Goal: Task Accomplishment & Management: Manage account settings

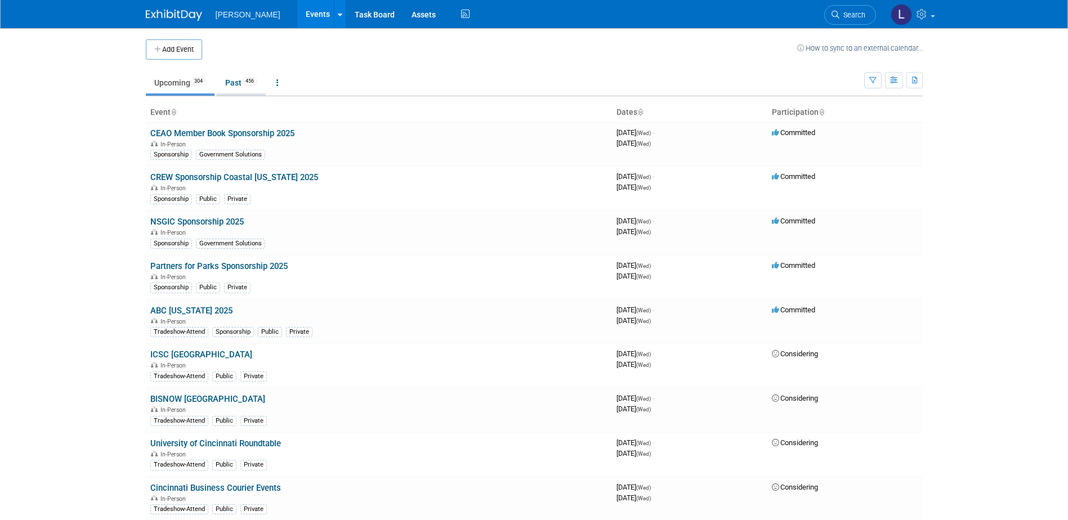
click at [242, 79] on link "Past 456" at bounding box center [241, 82] width 49 height 21
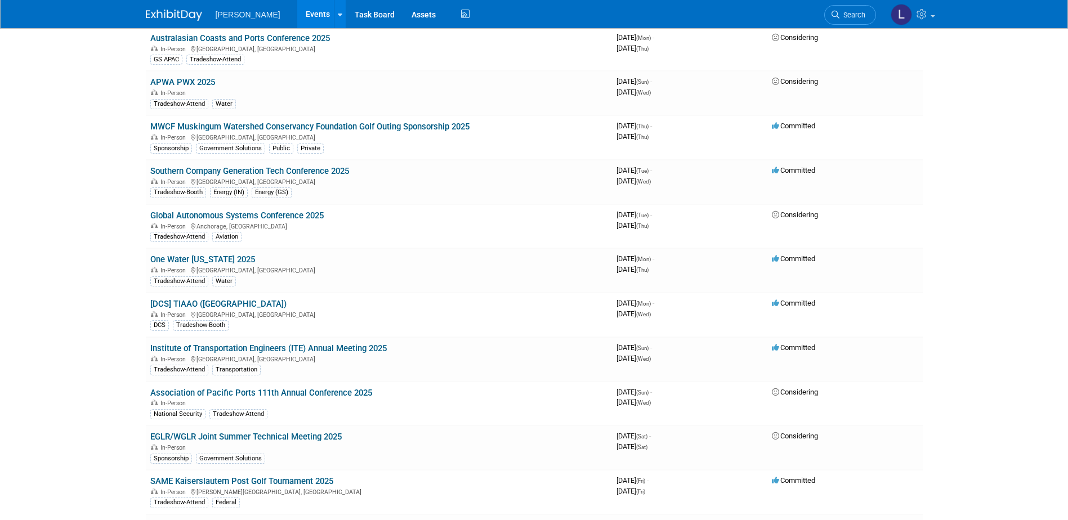
scroll to position [9045, 0]
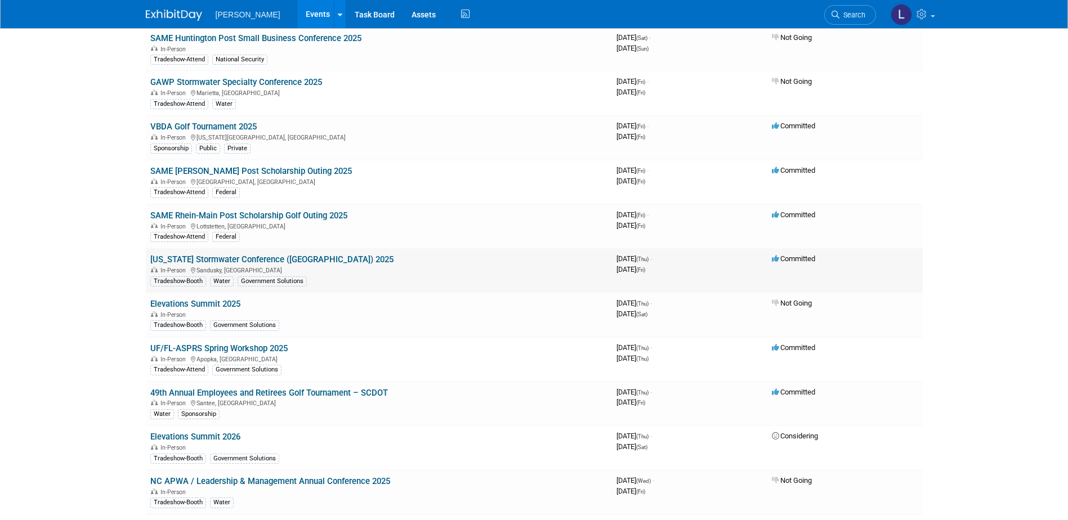
click at [333, 256] on link "[US_STATE] Stormwater Conference ([GEOGRAPHIC_DATA]) 2025" at bounding box center [271, 260] width 243 height 10
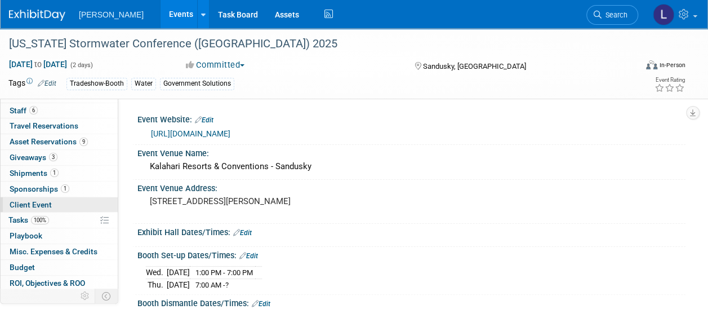
scroll to position [57, 0]
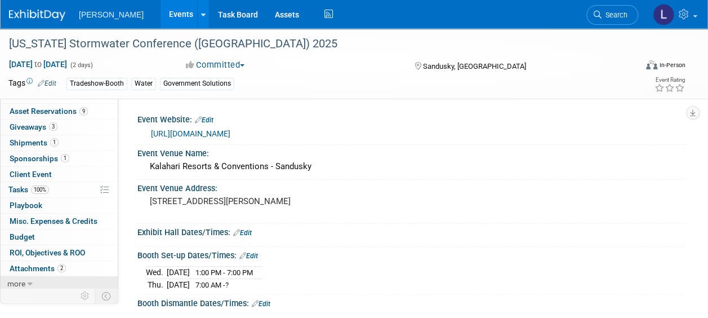
click at [37, 279] on link "more" at bounding box center [59, 283] width 117 height 15
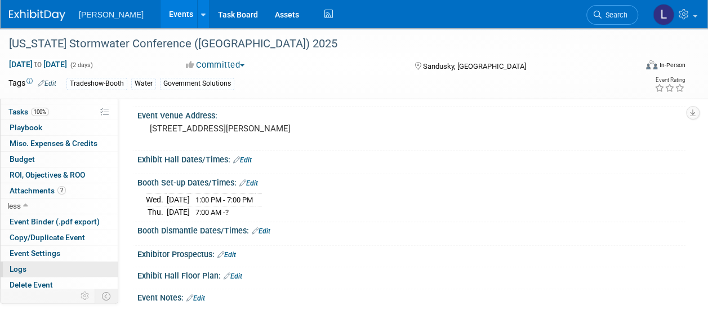
scroll to position [113, 0]
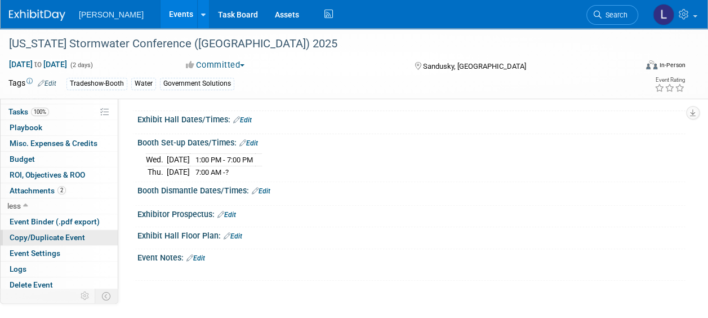
click at [52, 234] on span "Copy/Duplicate Event" at bounding box center [47, 237] width 75 height 9
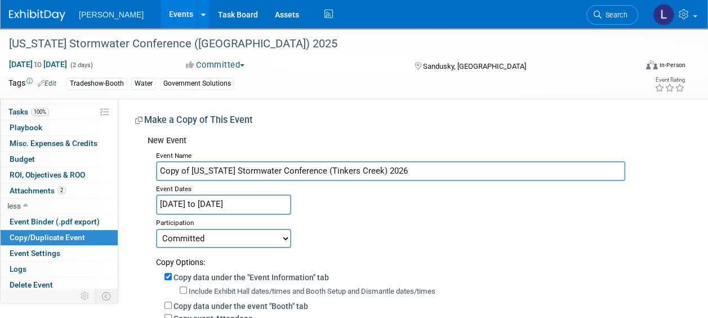
type input "Copy of Ohio Stormwater Conference (Tinkers Creek) 2026"
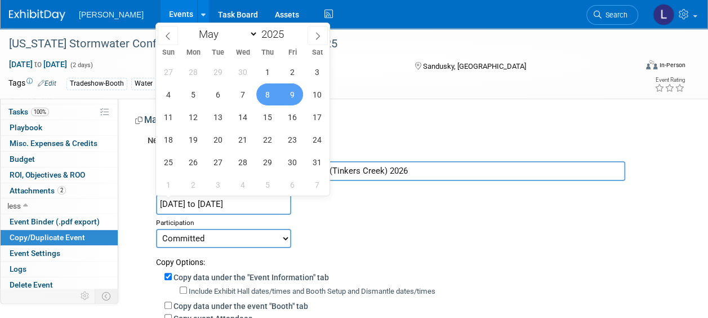
click at [276, 206] on input "May 8, 2025 to May 9, 2025" at bounding box center [223, 204] width 135 height 20
click at [287, 33] on span at bounding box center [288, 31] width 8 height 7
type input "2026"
click at [240, 93] on span "6" at bounding box center [242, 94] width 22 height 22
click at [291, 100] on span "8" at bounding box center [292, 94] width 22 height 22
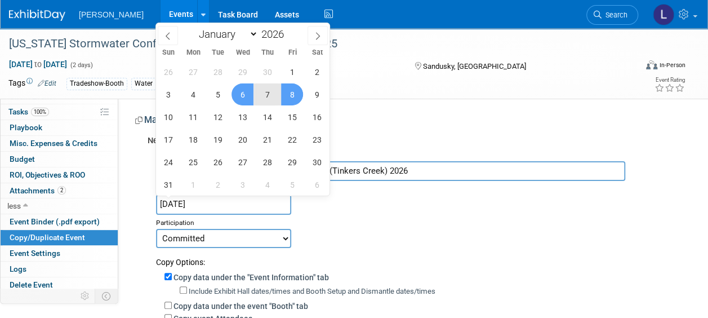
type input "May 6, 2026 to May 8, 2026"
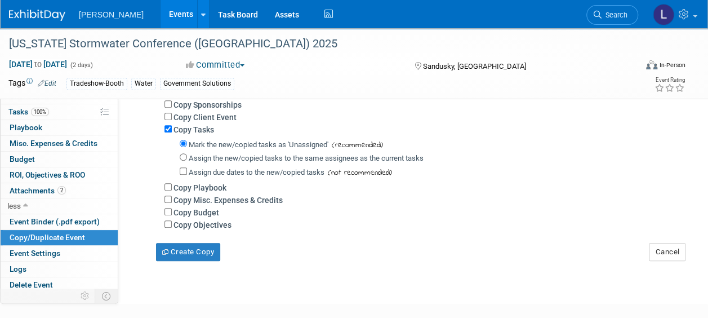
scroll to position [282, 0]
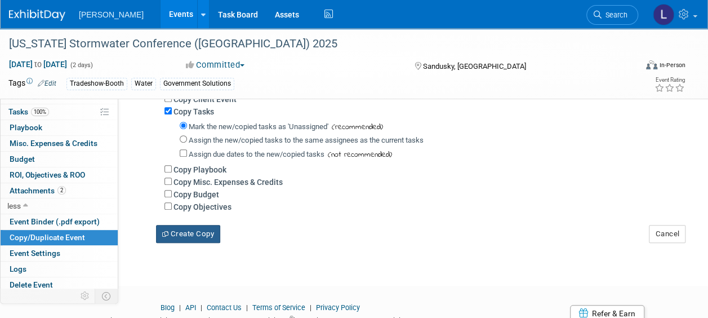
click at [202, 234] on button "Create Copy" at bounding box center [188, 234] width 64 height 18
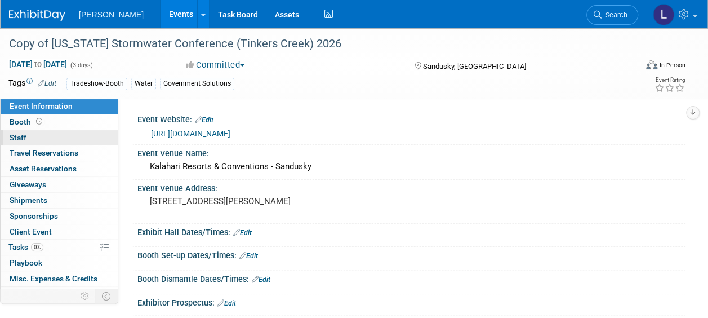
click at [71, 141] on link "0 Staff 0" at bounding box center [59, 137] width 117 height 15
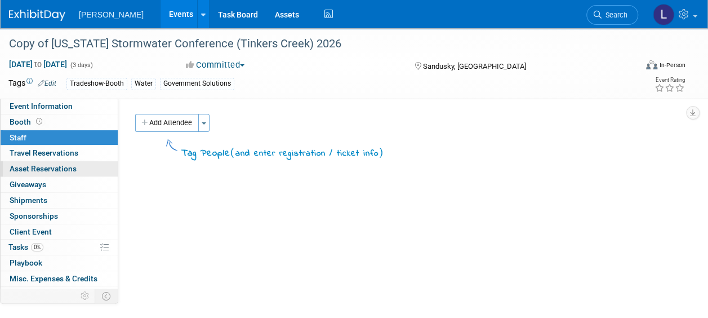
click at [61, 162] on link "0 Asset Reservations 0" at bounding box center [59, 168] width 117 height 15
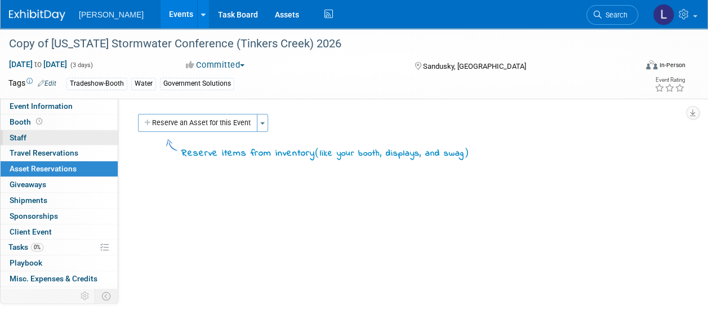
click at [60, 140] on link "0 Staff 0" at bounding box center [59, 137] width 117 height 15
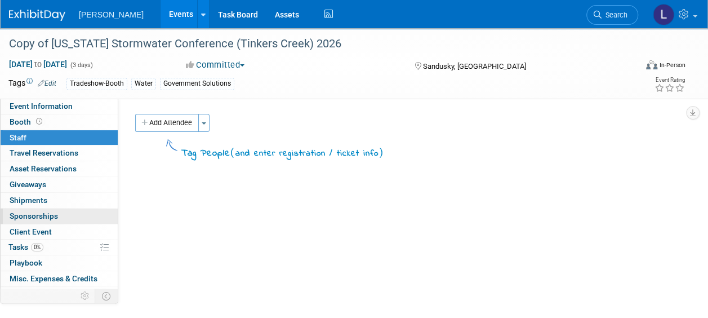
click at [63, 216] on link "0 Sponsorships 0" at bounding box center [59, 215] width 117 height 15
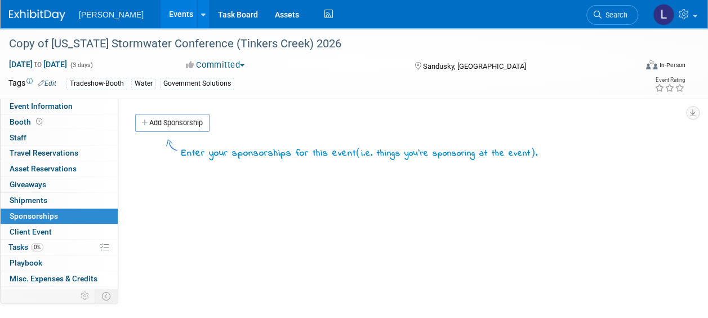
click at [175, 120] on link "Add Sponsorship" at bounding box center [172, 123] width 74 height 18
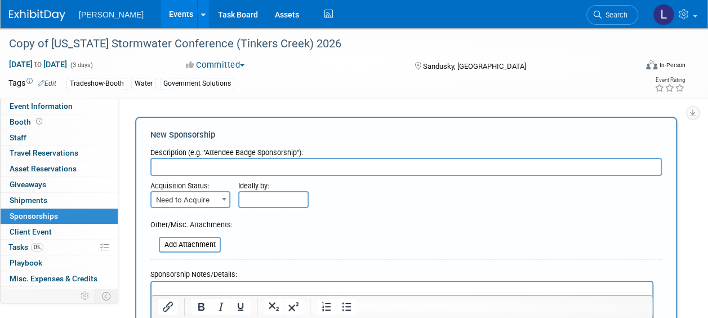
click at [183, 164] on input "text" at bounding box center [405, 167] width 511 height 18
click at [350, 161] on input "Secure Gold Sponsorship" at bounding box center [405, 167] width 511 height 18
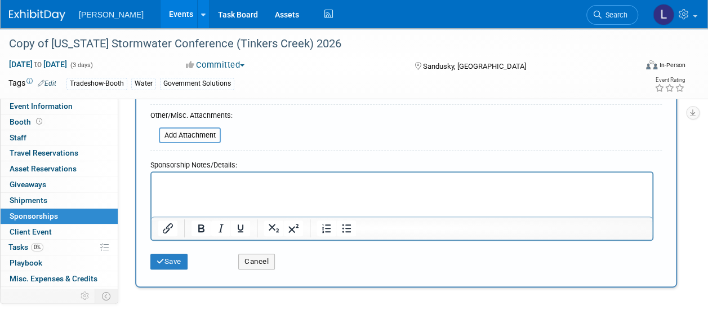
scroll to position [113, 0]
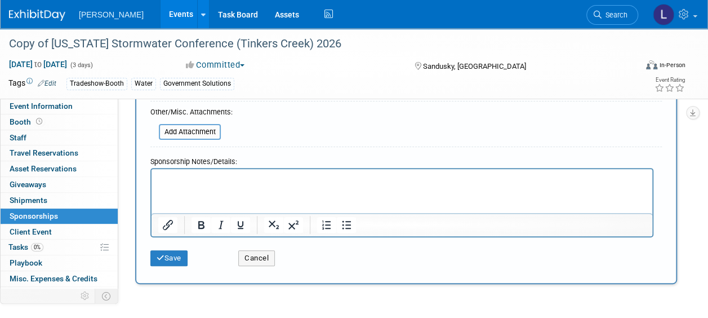
type input "Secure Gold Sponsorship - $2,000"
click at [237, 185] on html at bounding box center [402, 177] width 501 height 16
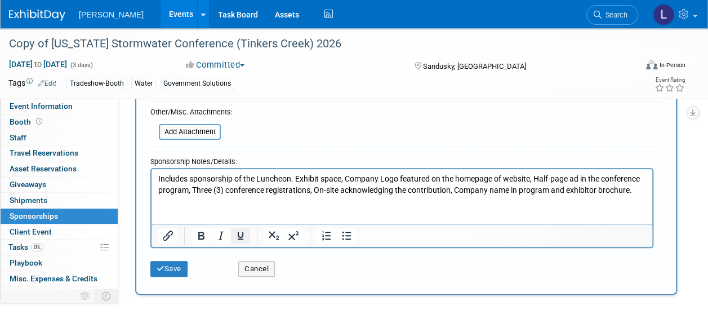
scroll to position [0, 0]
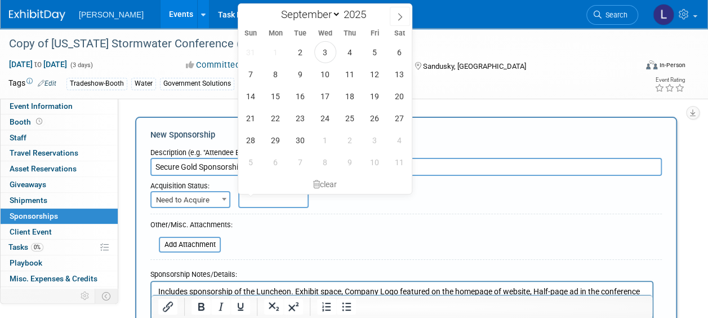
click at [257, 199] on input "text" at bounding box center [273, 199] width 70 height 17
click at [370, 53] on span "5" at bounding box center [375, 52] width 22 height 22
type input "Sep 5, 2025"
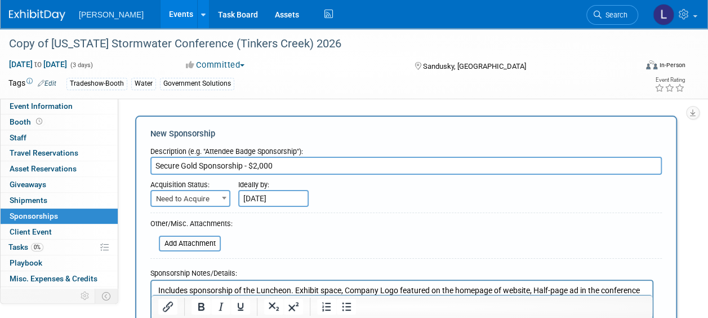
scroll to position [169, 0]
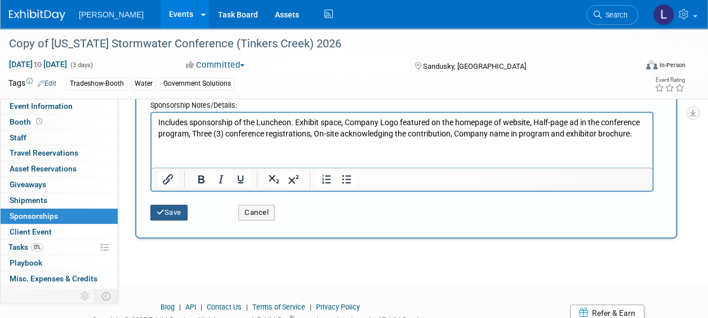
click at [166, 215] on button "Save" at bounding box center [168, 212] width 37 height 16
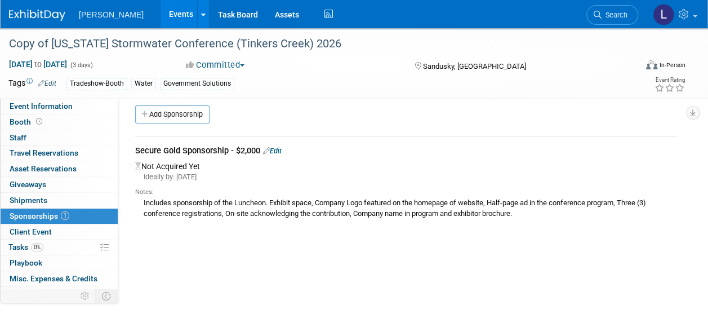
scroll to position [0, 0]
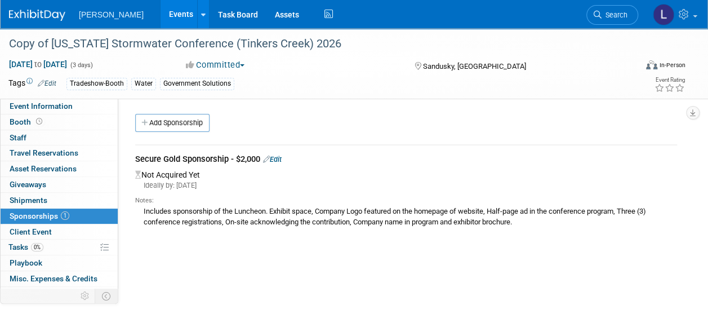
click at [278, 153] on div "Secure Gold Sponsorship - $2,000 Edit" at bounding box center [406, 160] width 542 height 14
click at [278, 161] on link "Edit" at bounding box center [272, 159] width 19 height 8
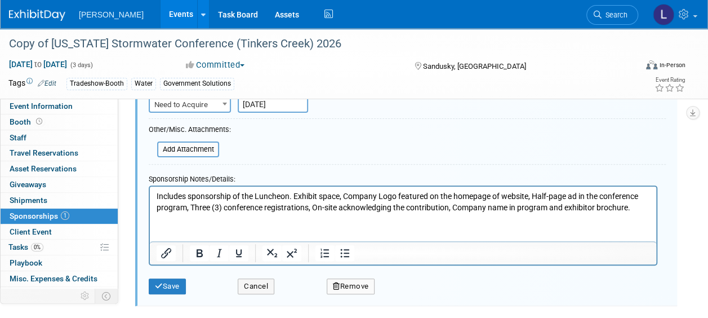
scroll to position [129, 0]
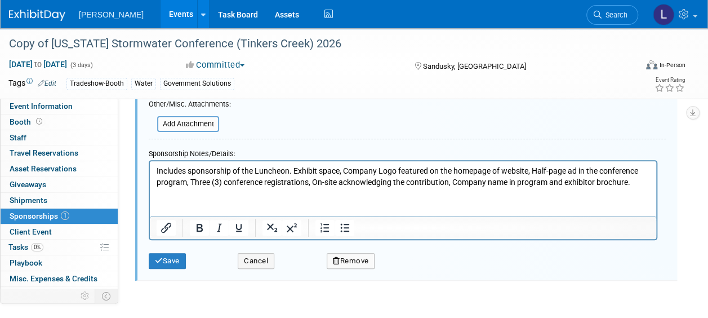
click at [637, 185] on p "Includes sponsorship of the Luncheon. Exhibit space, Company Logo featured on t…" at bounding box center [403, 176] width 493 height 22
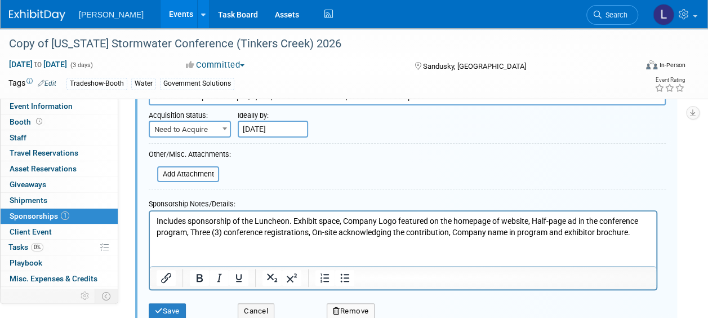
scroll to position [16, 0]
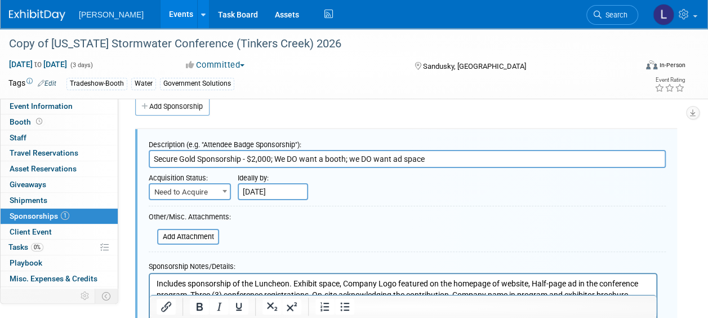
click at [523, 151] on input "Secure Gold Sponsorship - $2,000; We DO want a booth; we DO want ad space" at bounding box center [407, 159] width 517 height 18
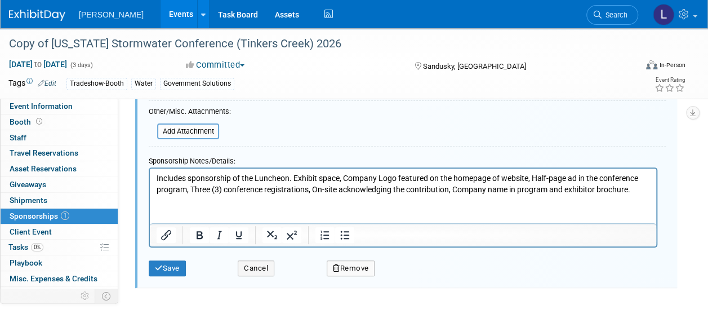
scroll to position [129, 0]
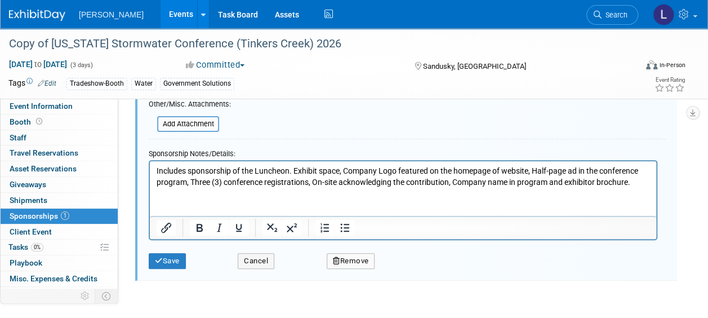
type input "Secure Gold Sponsorship - $2,000; We DO want a booth; we DO want ad space - Exh…"
click at [639, 179] on p "Includes sponsorship of the Luncheon. Exhibit space, Company Logo featured on t…" at bounding box center [403, 176] width 493 height 22
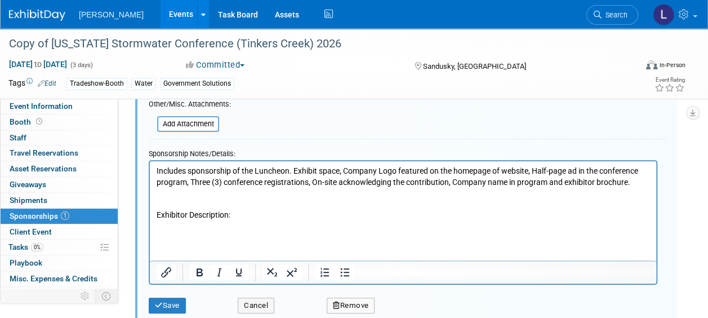
click at [302, 231] on html "Includes sponsorship of the Luncheon. Exhibit space, Company Logo featured on t…" at bounding box center [403, 196] width 506 height 71
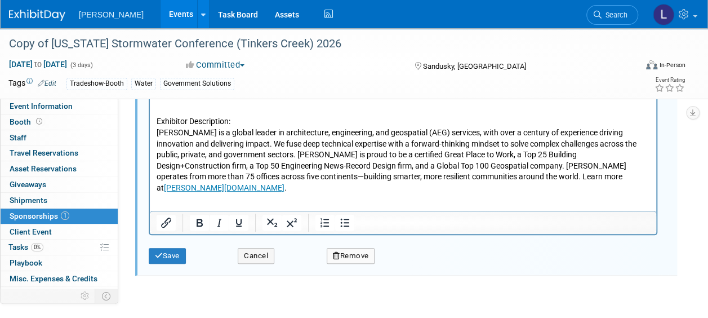
scroll to position [242, 0]
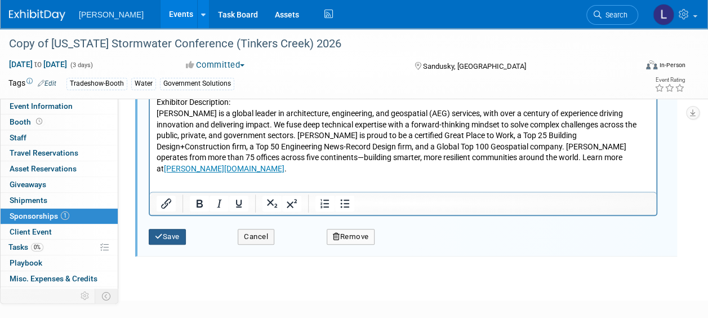
click at [164, 240] on button "Save" at bounding box center [167, 237] width 37 height 16
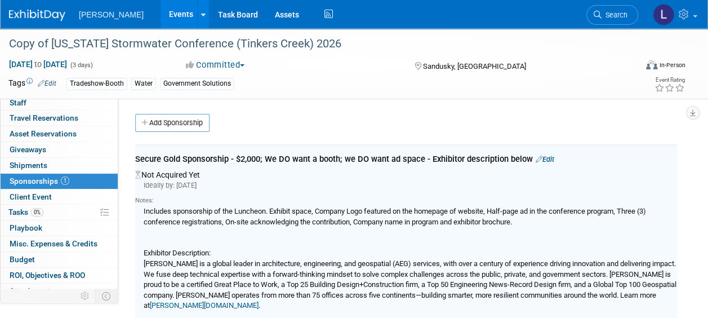
scroll to position [57, 0]
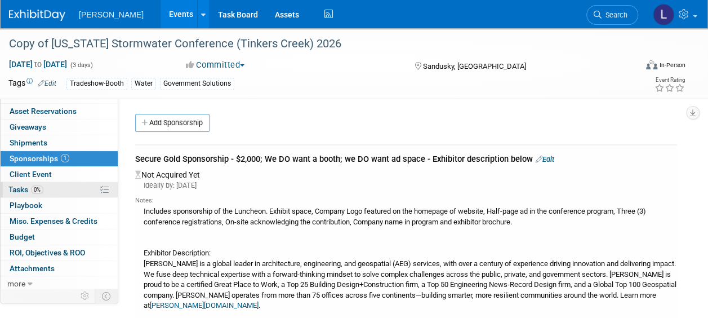
click at [56, 186] on link "0% Tasks 0%" at bounding box center [59, 189] width 117 height 15
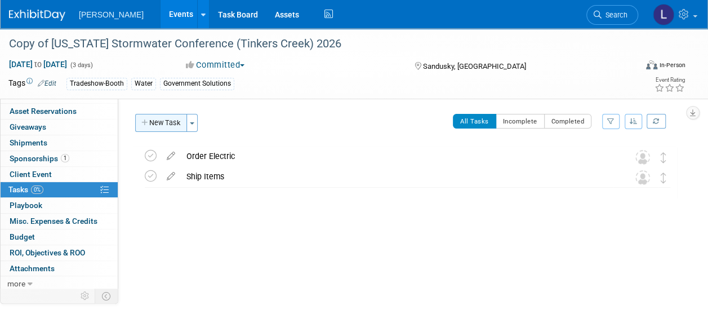
click at [164, 126] on button "New Task" at bounding box center [161, 123] width 52 height 18
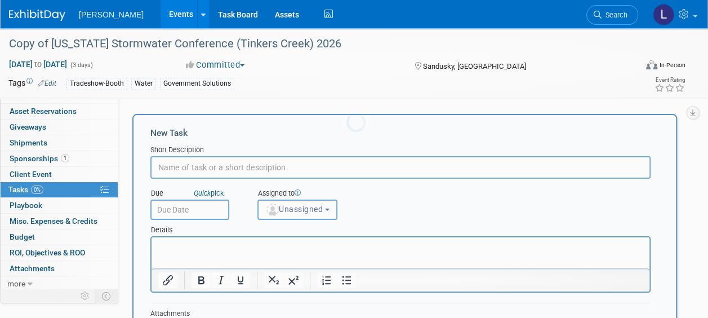
scroll to position [0, 0]
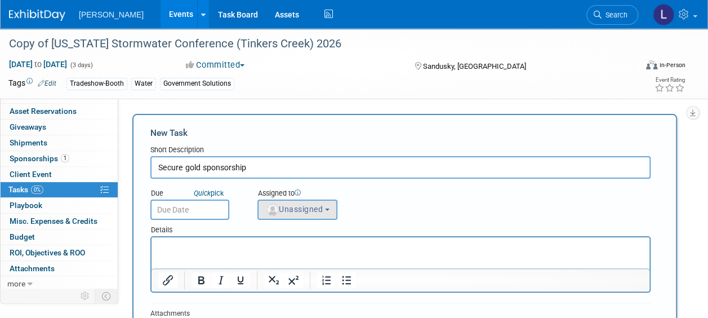
type input "Secure gold sponsorship"
click at [297, 204] on button "Unassigned" at bounding box center [297, 209] width 80 height 20
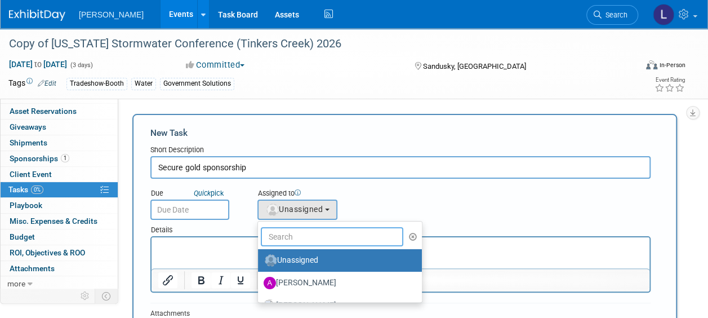
click at [299, 233] on input "text" at bounding box center [332, 236] width 142 height 19
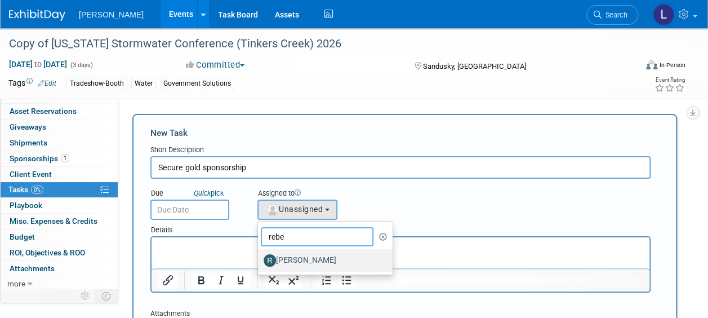
type input "rebe"
click at [302, 257] on label "[PERSON_NAME]" at bounding box center [323, 260] width 118 height 18
click at [260, 257] on input "[PERSON_NAME]" at bounding box center [255, 258] width 7 height 7
select select "844a177d-a181-44ff-a72a-5731d68e4351"
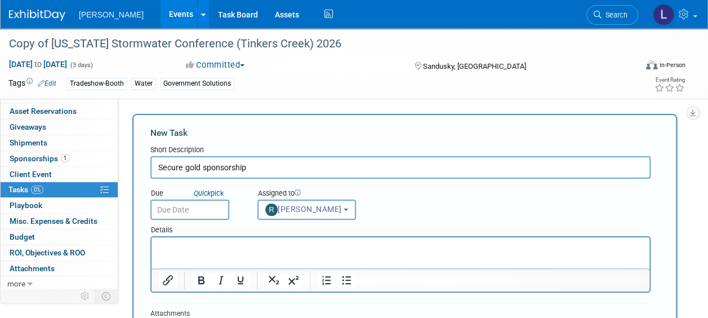
click at [195, 211] on input "text" at bounding box center [189, 209] width 79 height 20
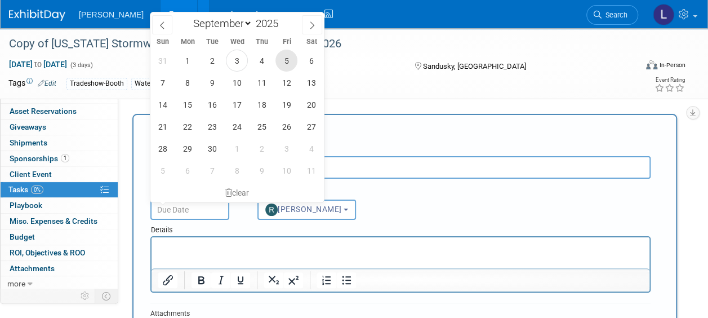
click at [295, 60] on span "5" at bounding box center [286, 61] width 22 height 22
type input "Sep 5, 2025"
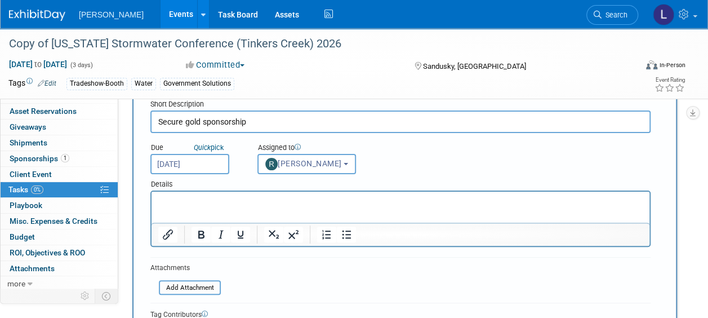
scroll to position [113, 0]
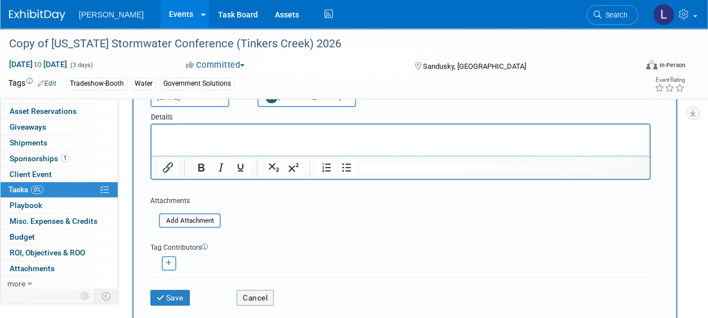
click at [168, 264] on icon "button" at bounding box center [169, 263] width 6 height 6
select select
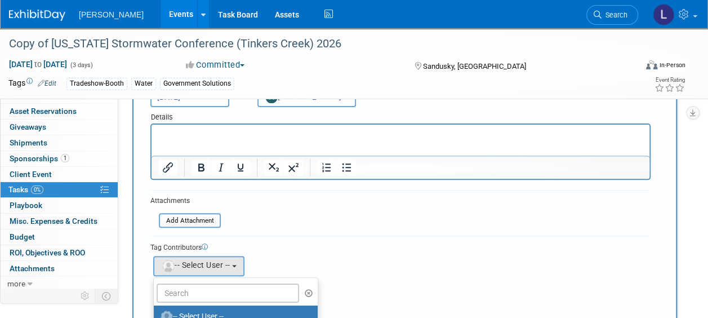
click at [194, 282] on ul "-- Select User -- Aaron Golden Alexandra Hall Alexis Rump Amanda Jurinen-Tweeda…" at bounding box center [235, 318] width 165 height 82
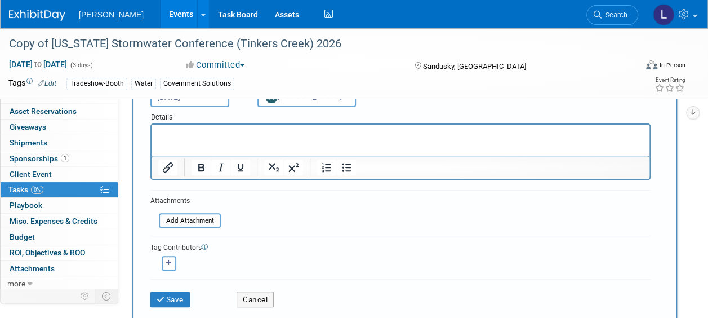
click at [191, 294] on div "Save" at bounding box center [185, 295] width 86 height 23
click at [174, 266] on button "button" at bounding box center [169, 263] width 15 height 15
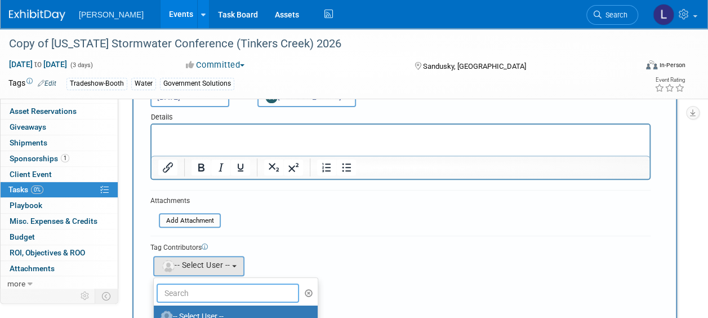
click at [197, 284] on input "text" at bounding box center [228, 292] width 142 height 19
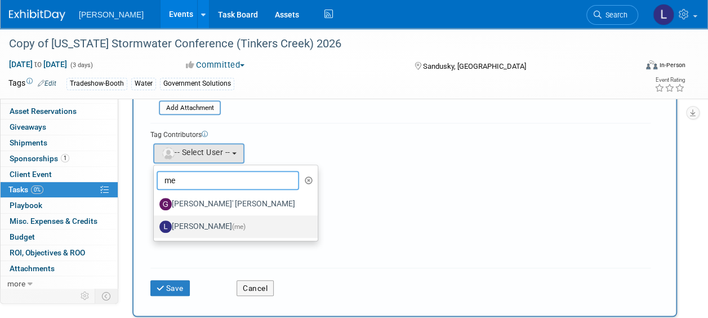
type input "me"
click at [216, 230] on label "Lindsey Wolanczyk (me)" at bounding box center [232, 226] width 147 height 18
click at [155, 229] on input "Lindsey Wolanczyk (me)" at bounding box center [151, 224] width 7 height 7
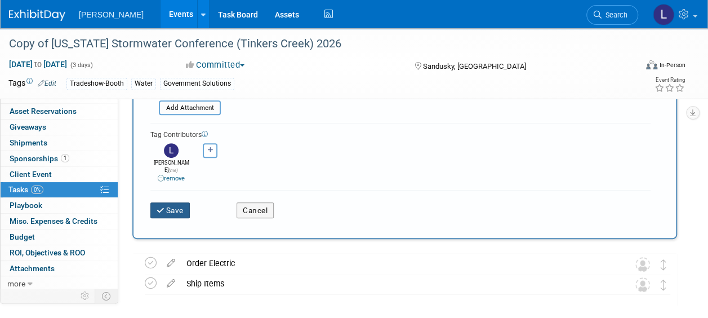
click at [167, 202] on button "Save" at bounding box center [169, 210] width 39 height 16
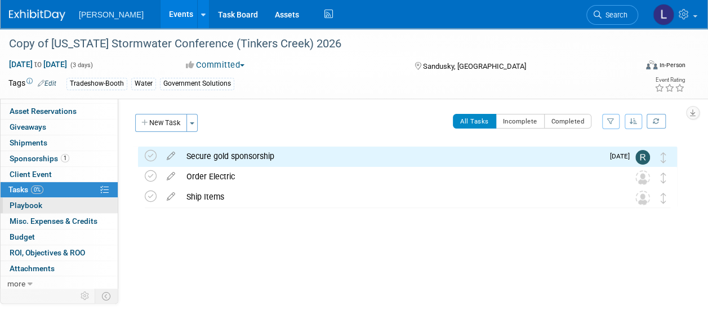
scroll to position [0, 0]
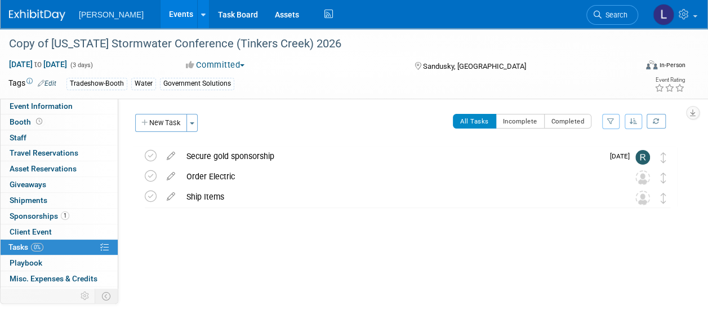
click at [219, 81] on div "Government Solutions" at bounding box center [197, 84] width 74 height 12
click at [53, 80] on link "Edit" at bounding box center [47, 83] width 19 height 8
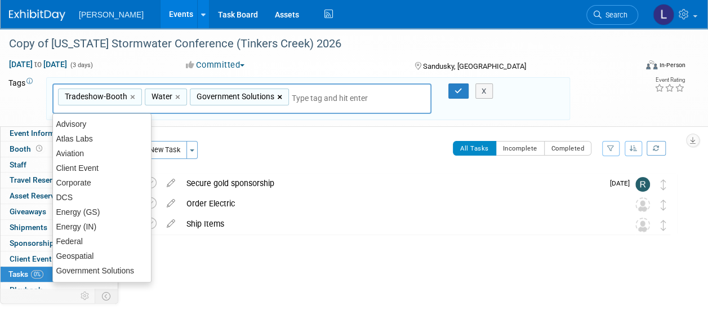
click at [278, 95] on link "×" at bounding box center [280, 97] width 7 height 13
type input "Tradeshow-Booth, Water"
click at [458, 88] on icon "button" at bounding box center [459, 90] width 8 height 7
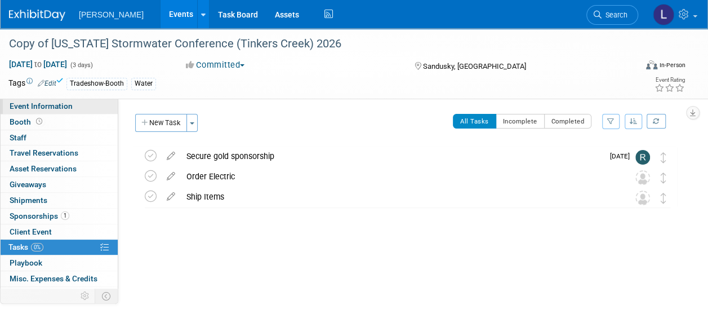
click at [47, 107] on span "Event Information" at bounding box center [41, 105] width 63 height 9
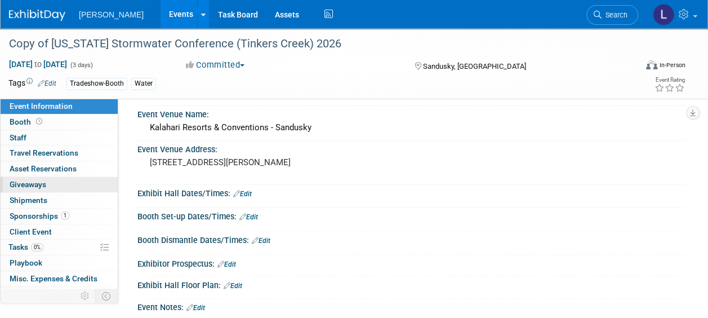
scroll to position [56, 0]
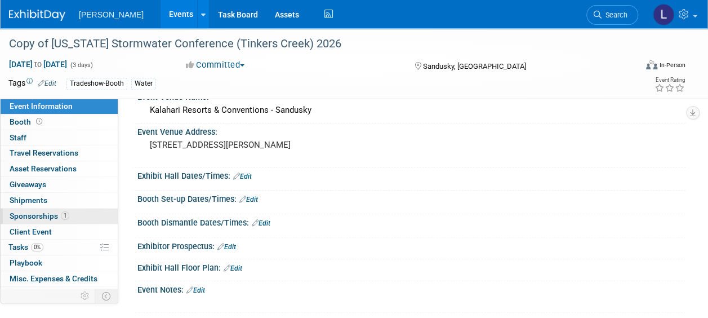
click at [63, 215] on span "1" at bounding box center [65, 215] width 8 height 8
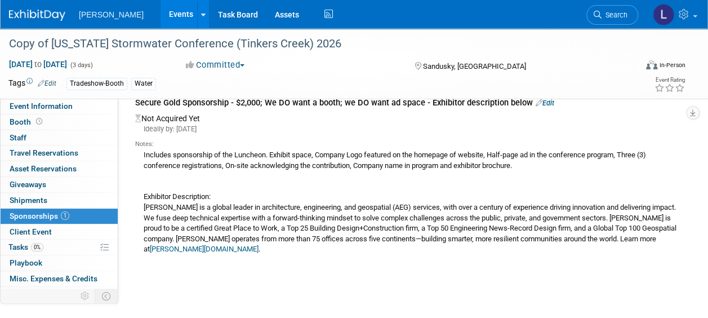
scroll to position [0, 0]
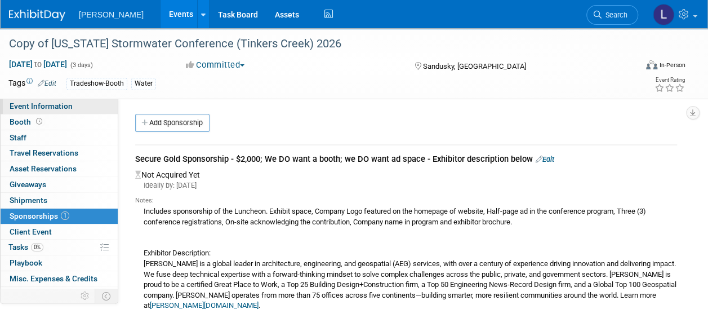
click at [60, 109] on span "Event Information" at bounding box center [41, 105] width 63 height 9
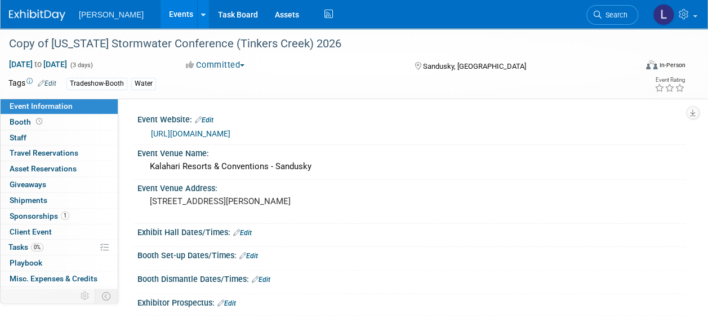
click at [199, 130] on link "https://ohstormwaterconference.com/" at bounding box center [190, 133] width 79 height 9
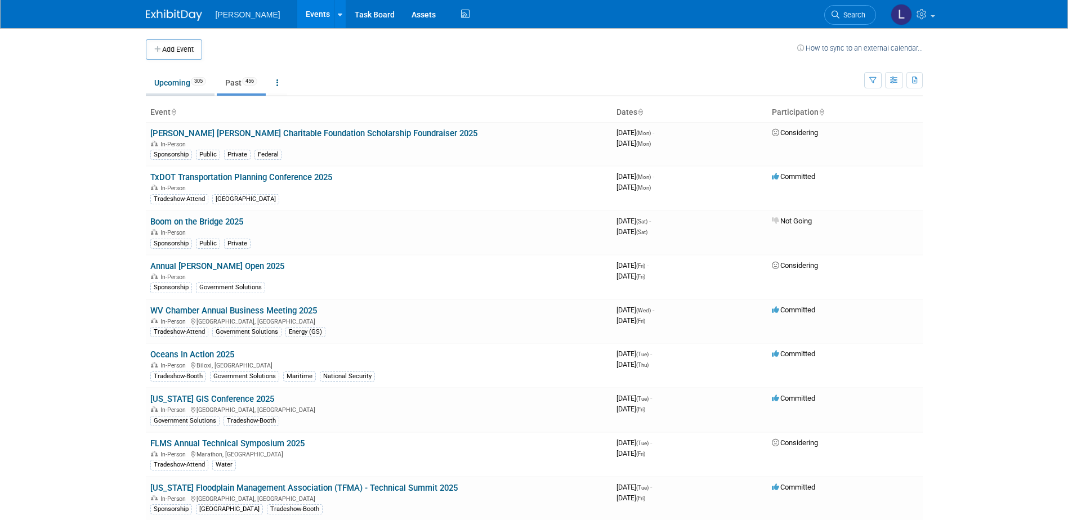
click at [210, 90] on link "Upcoming 305" at bounding box center [180, 82] width 69 height 21
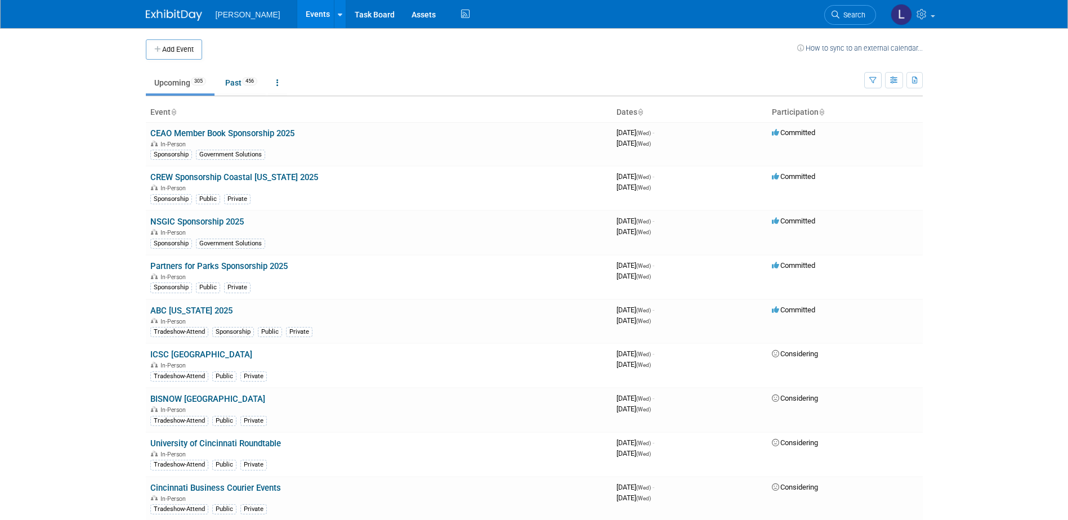
scroll to position [4881, 0]
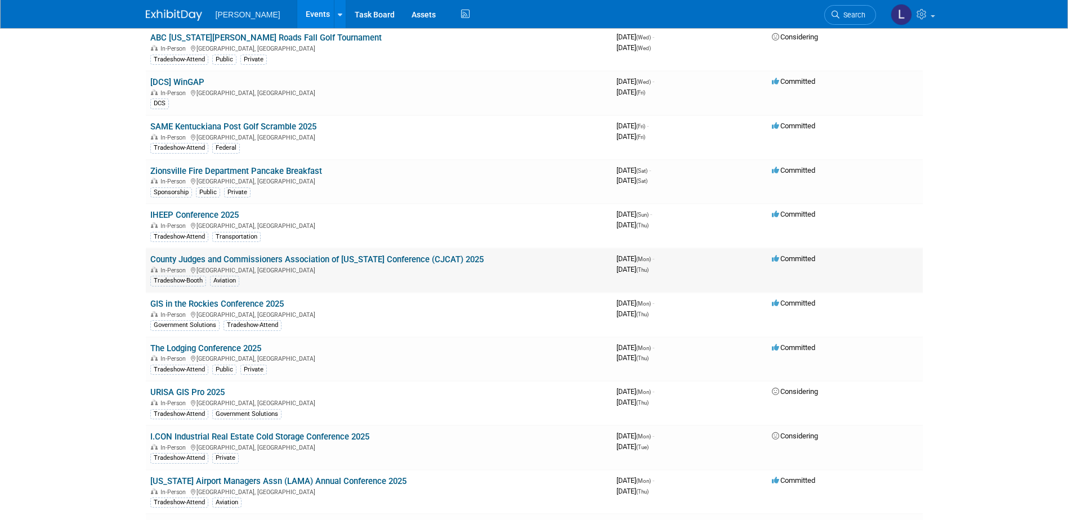
click at [441, 261] on link "County Judges and Commissioners Association of [US_STATE] Conference (CJCAT) 20…" at bounding box center [316, 260] width 333 height 10
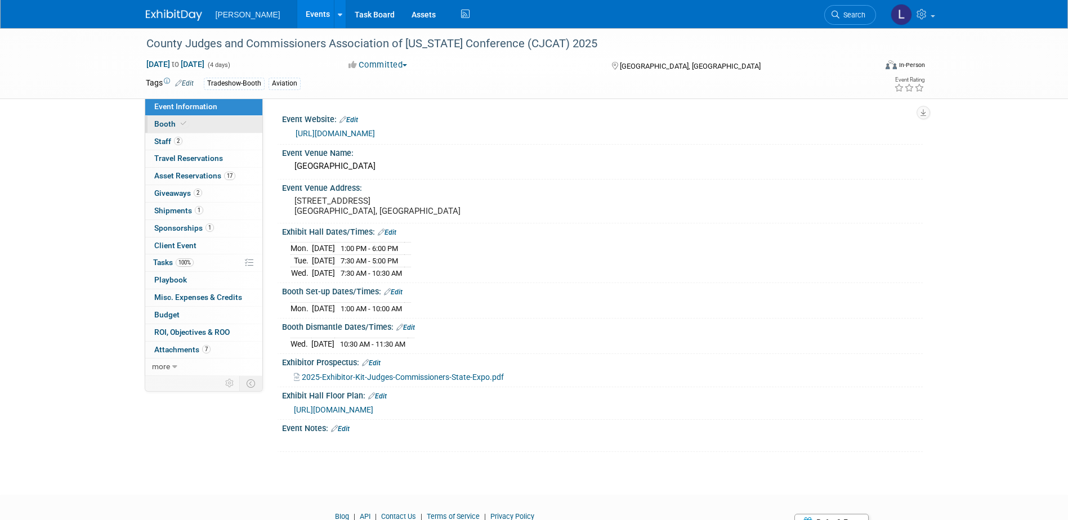
click at [204, 128] on link "Booth" at bounding box center [203, 124] width 117 height 17
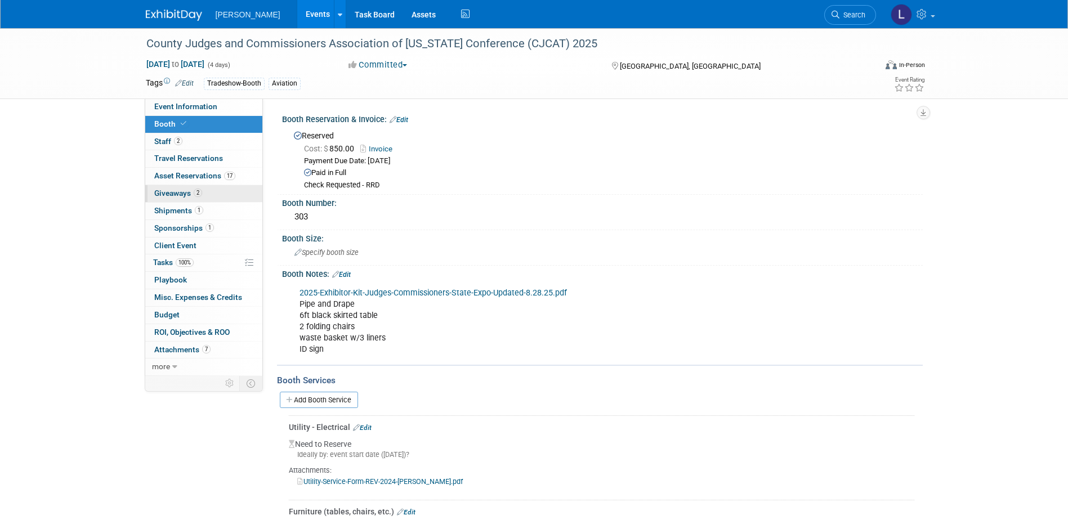
click at [219, 191] on link "2 Giveaways 2" at bounding box center [203, 193] width 117 height 17
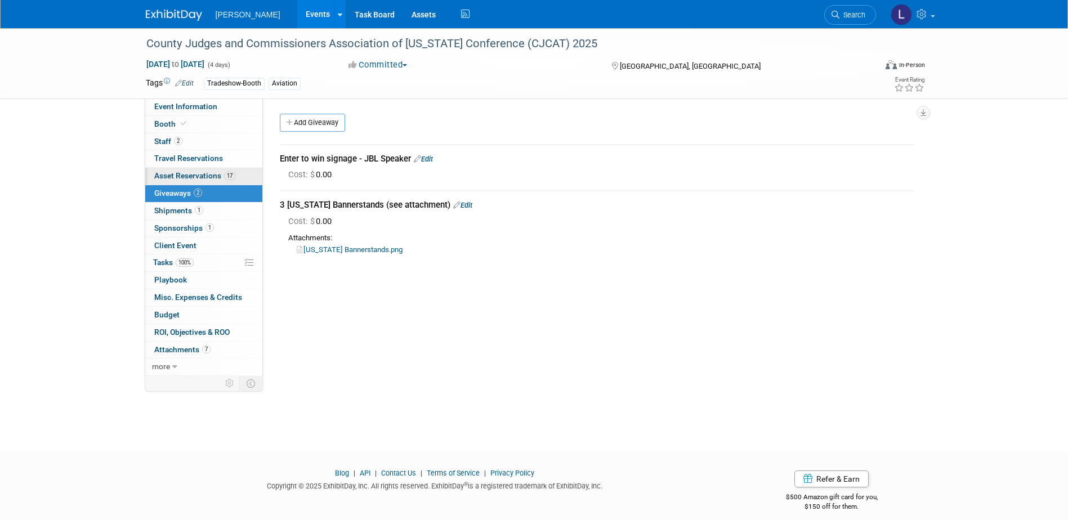
click at [242, 176] on link "17 Asset Reservations 17" at bounding box center [203, 176] width 117 height 17
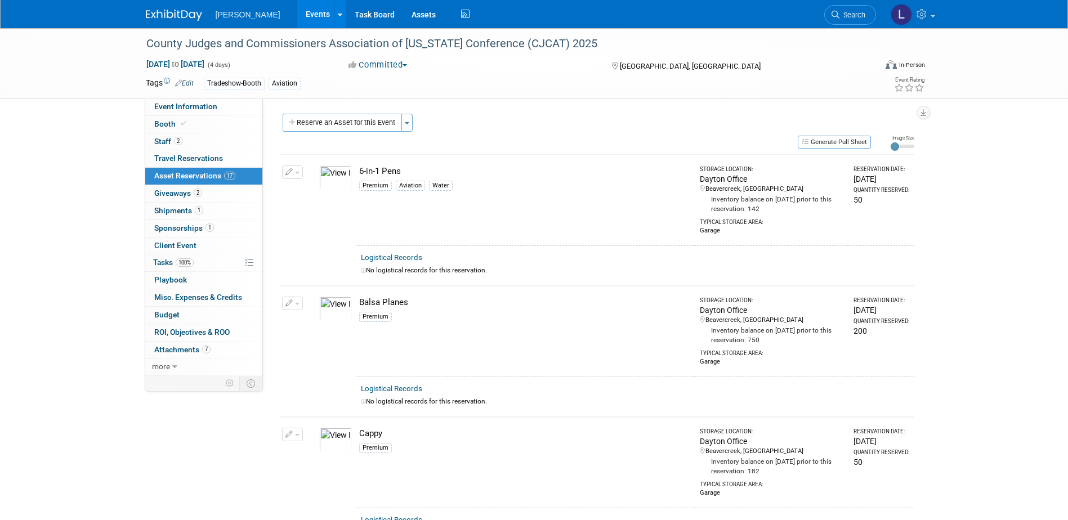
click at [197, 264] on link "100% Tasks 100%" at bounding box center [203, 263] width 117 height 17
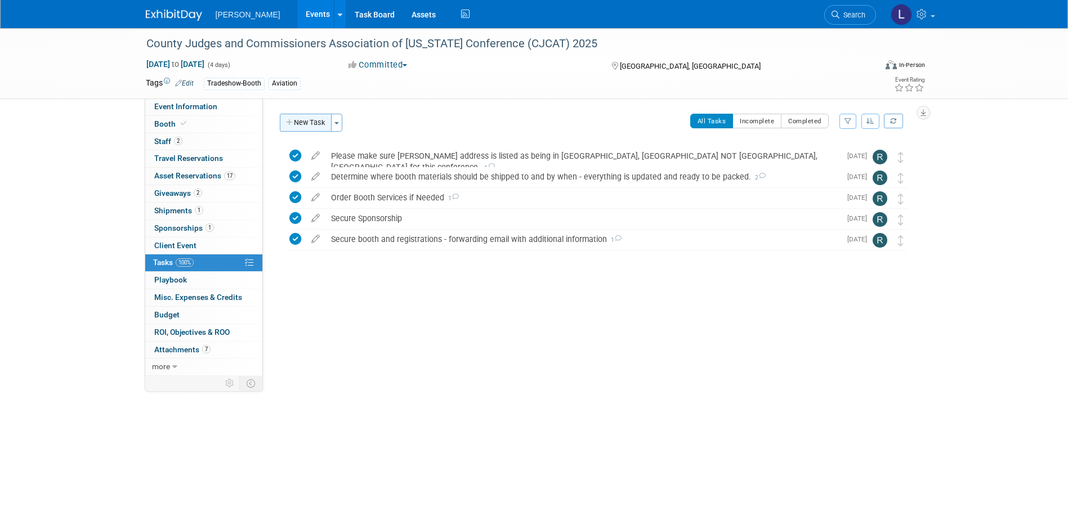
click at [297, 123] on button "New Task" at bounding box center [306, 123] width 52 height 18
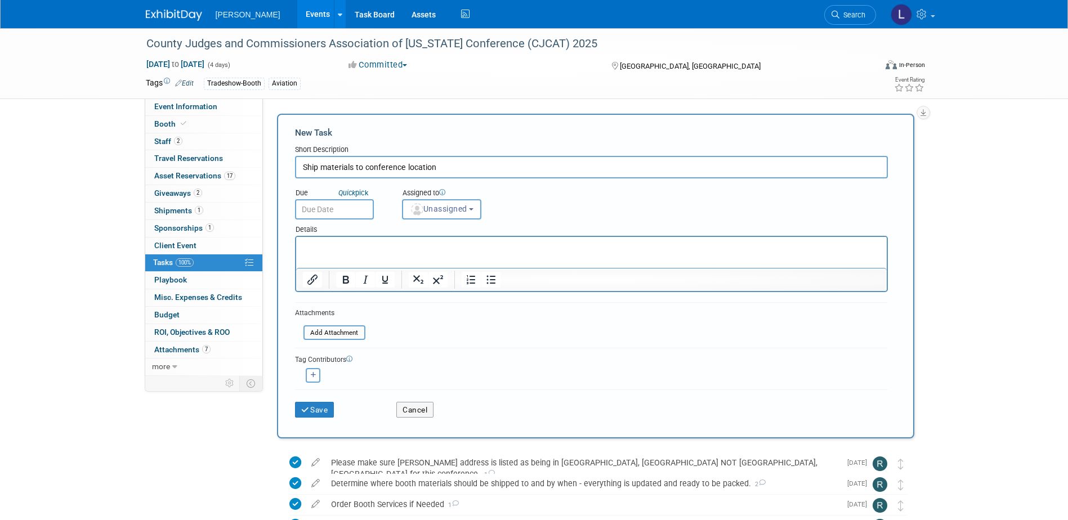
type input "Ship materials to conference location"
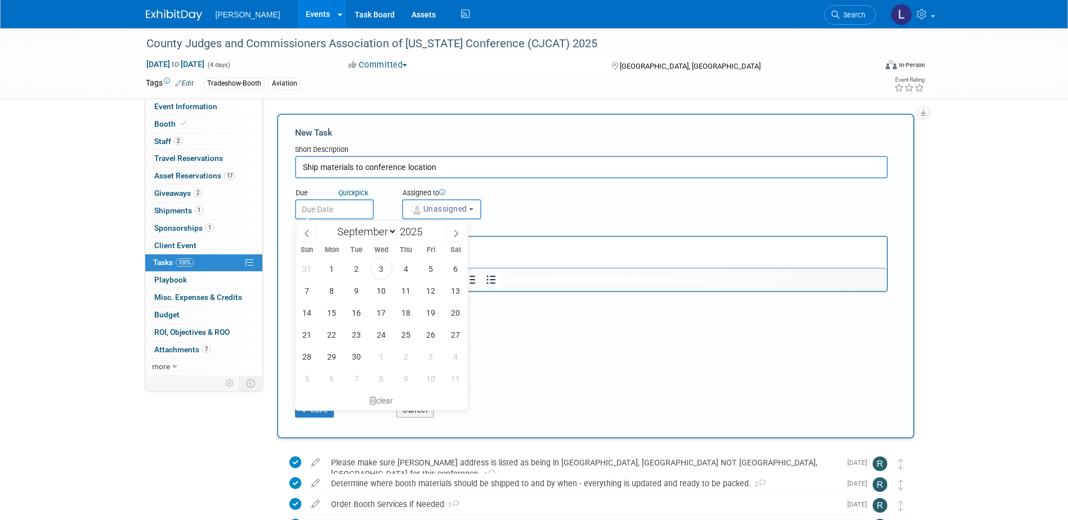
click at [341, 212] on input "text" at bounding box center [334, 209] width 79 height 20
click at [190, 122] on link "Booth" at bounding box center [203, 124] width 117 height 17
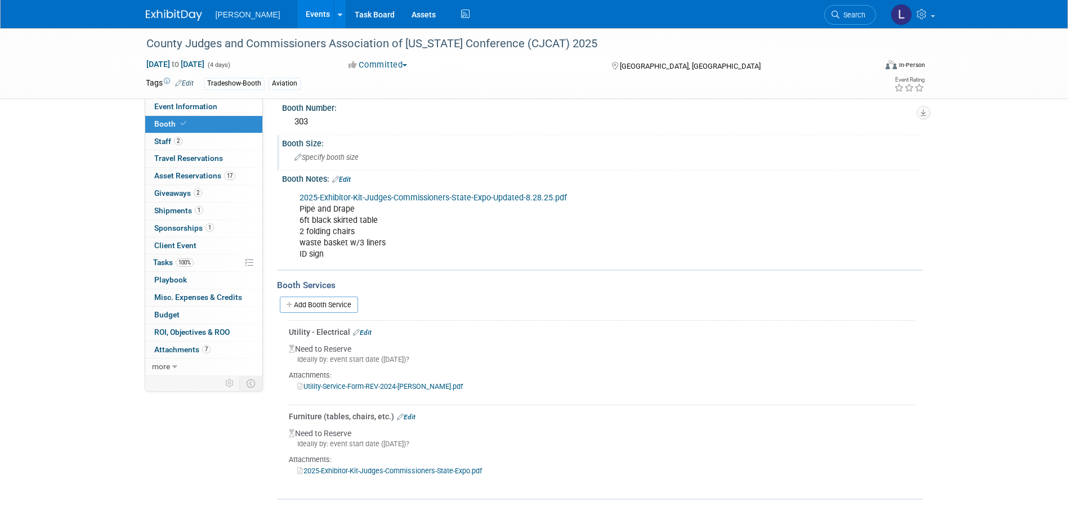
scroll to position [97, 0]
click at [536, 198] on link "2025-Exhibitor-Kit-Judges-Commissioners-State-Expo-Updated-8.28.25.pdf" at bounding box center [434, 196] width 268 height 10
drag, startPoint x: 190, startPoint y: 362, endPoint x: 199, endPoint y: 314, distance: 48.6
click at [190, 362] on link "more" at bounding box center [203, 367] width 117 height 17
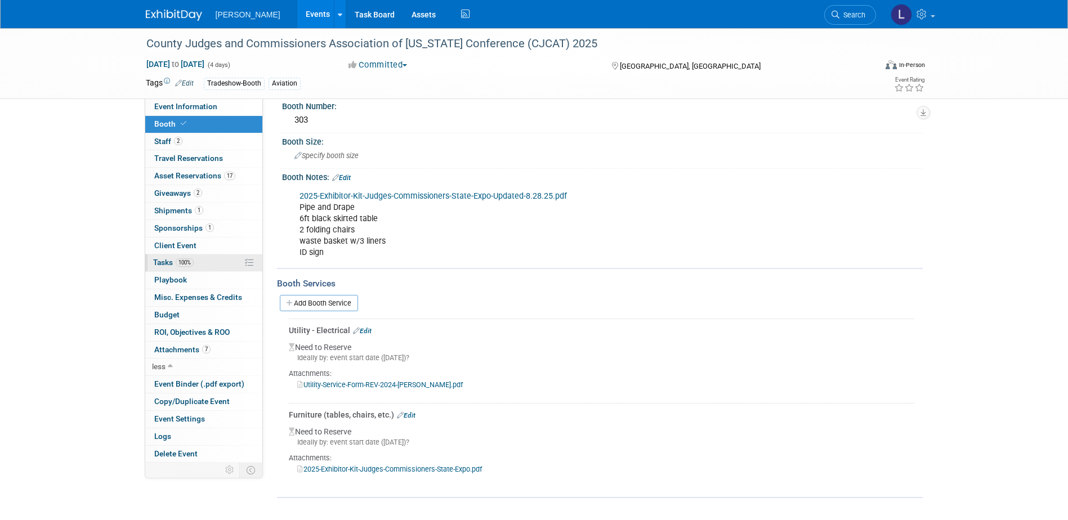
click at [209, 262] on link "100% Tasks 100%" at bounding box center [203, 263] width 117 height 17
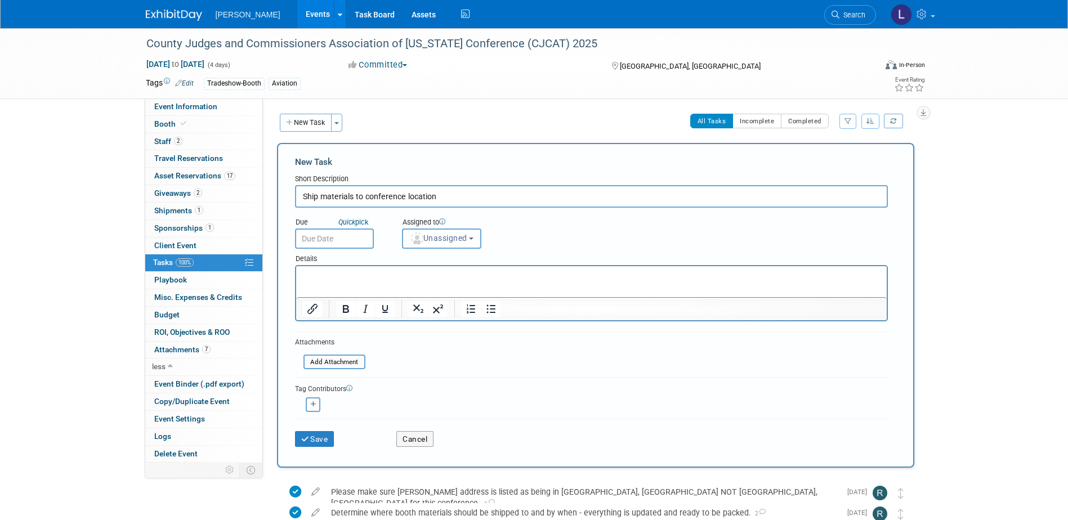
click at [360, 231] on input "text" at bounding box center [334, 239] width 79 height 20
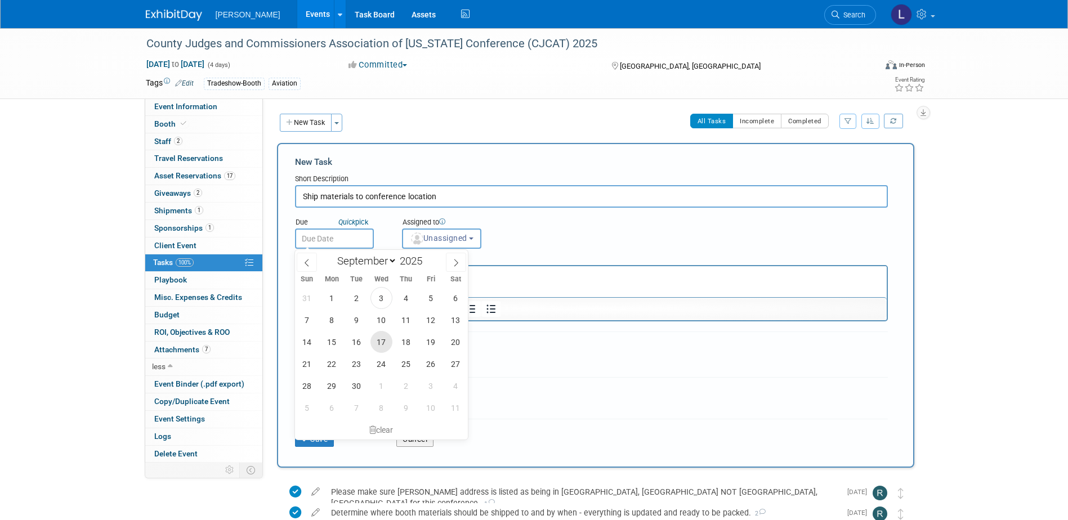
click at [380, 340] on span "17" at bounding box center [382, 342] width 22 height 22
type input "Sep 17, 2025"
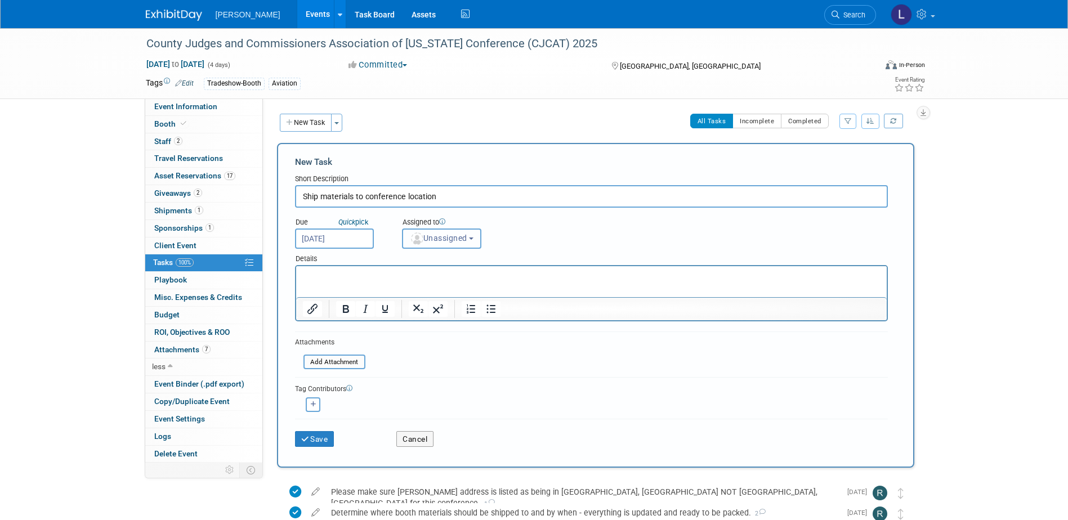
click at [453, 235] on span "Unassigned" at bounding box center [438, 238] width 57 height 9
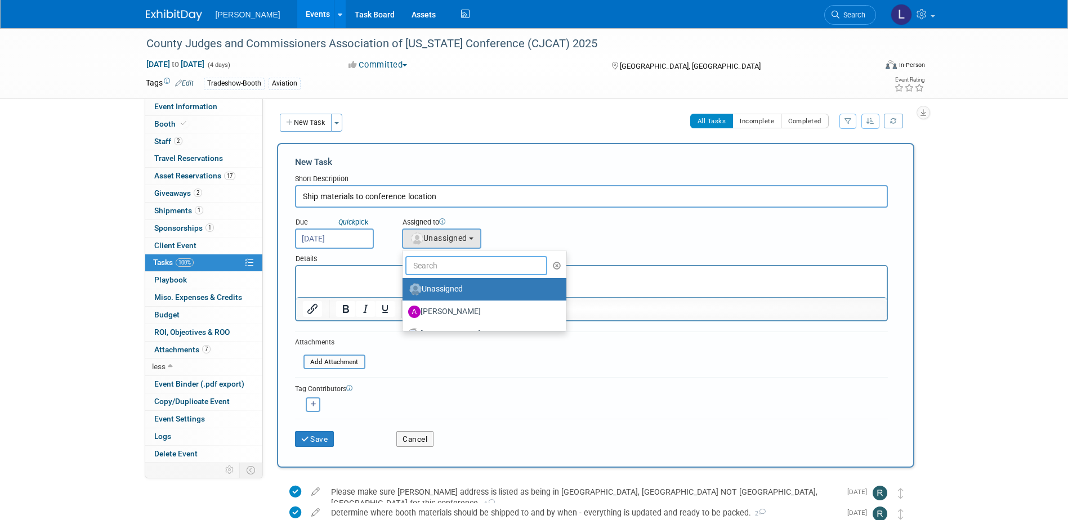
click at [457, 268] on input "text" at bounding box center [477, 265] width 142 height 19
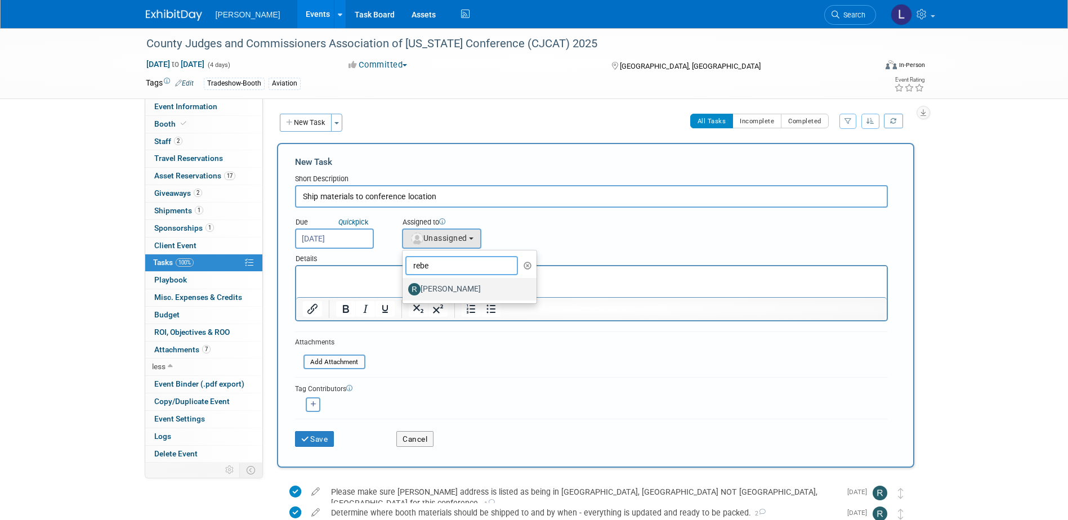
type input "rebe"
drag, startPoint x: 453, startPoint y: 288, endPoint x: 127, endPoint y: 28, distance: 416.4
click at [453, 288] on label "Rebecca Deis" at bounding box center [467, 289] width 118 height 18
click at [404, 288] on input "[PERSON_NAME]" at bounding box center [400, 287] width 7 height 7
select select "844a177d-a181-44ff-a72a-5731d68e4351"
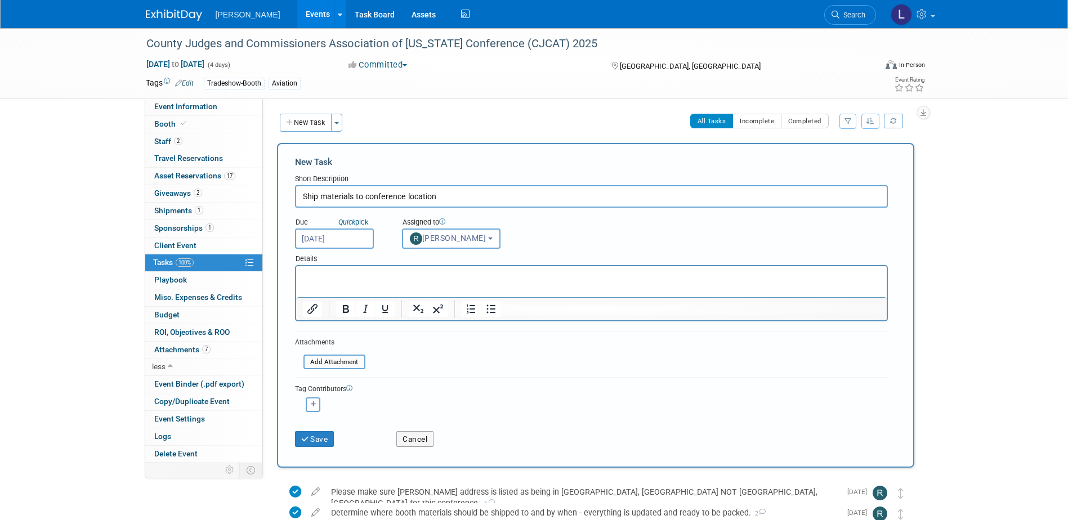
click at [446, 192] on input "Ship materials to conference location" at bounding box center [591, 196] width 593 height 23
type input "Ship materials to conference location per details on booth tab"
click at [311, 403] on icon "button" at bounding box center [314, 405] width 6 height 6
select select
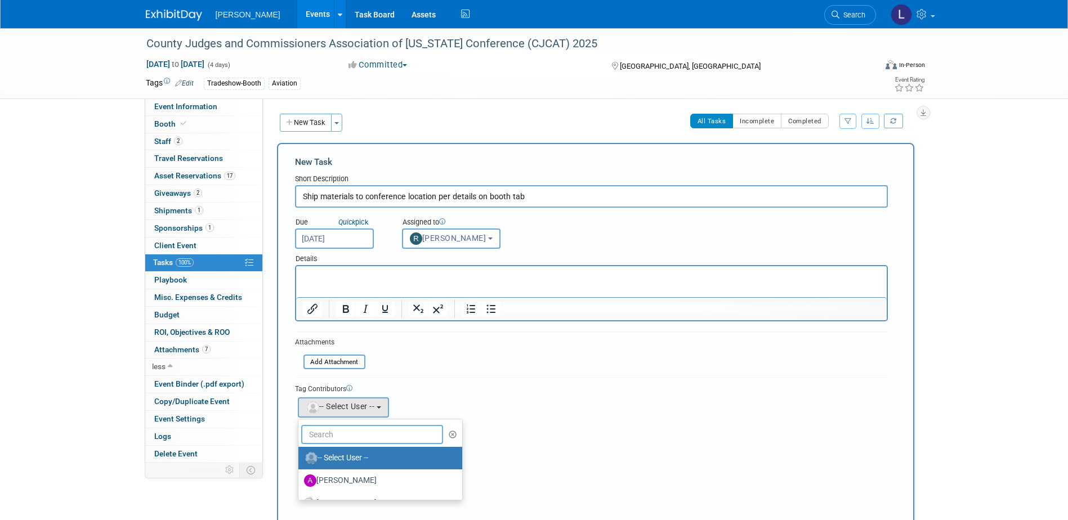
click at [327, 429] on input "text" at bounding box center [372, 434] width 142 height 19
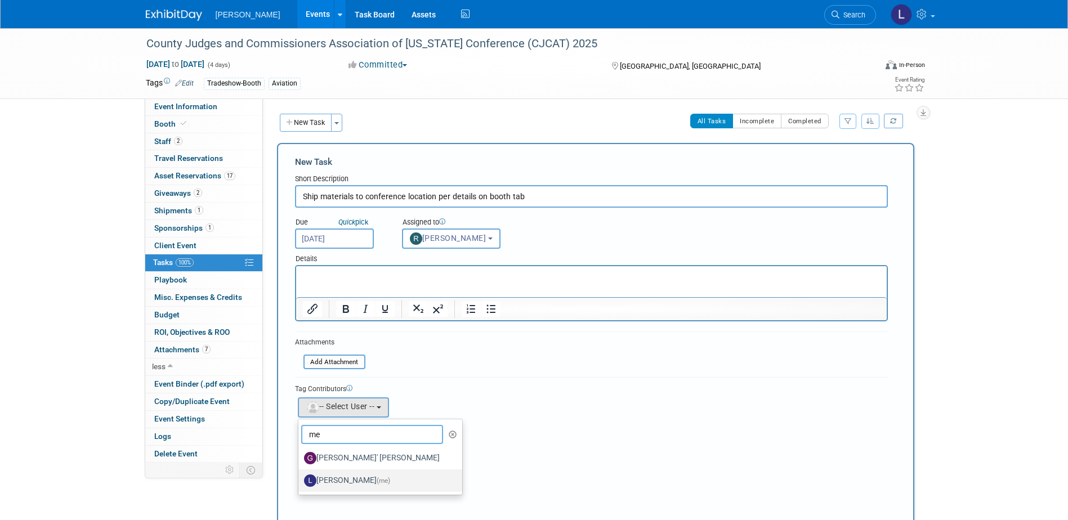
type input "me"
click at [362, 475] on label "Lindsey Wolanczyk (me)" at bounding box center [377, 481] width 147 height 18
click at [300, 476] on input "Lindsey Wolanczyk (me)" at bounding box center [296, 479] width 7 height 7
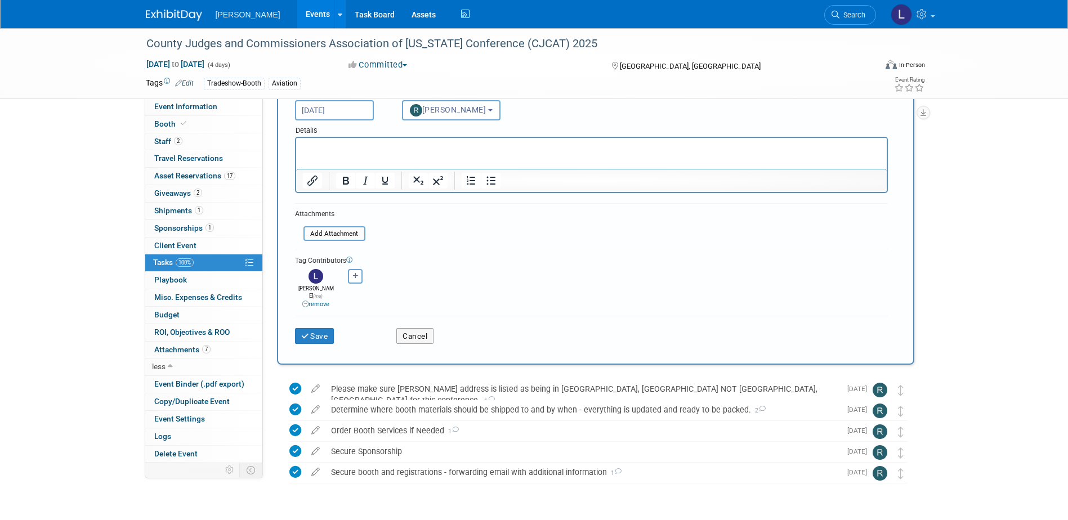
scroll to position [153, 0]
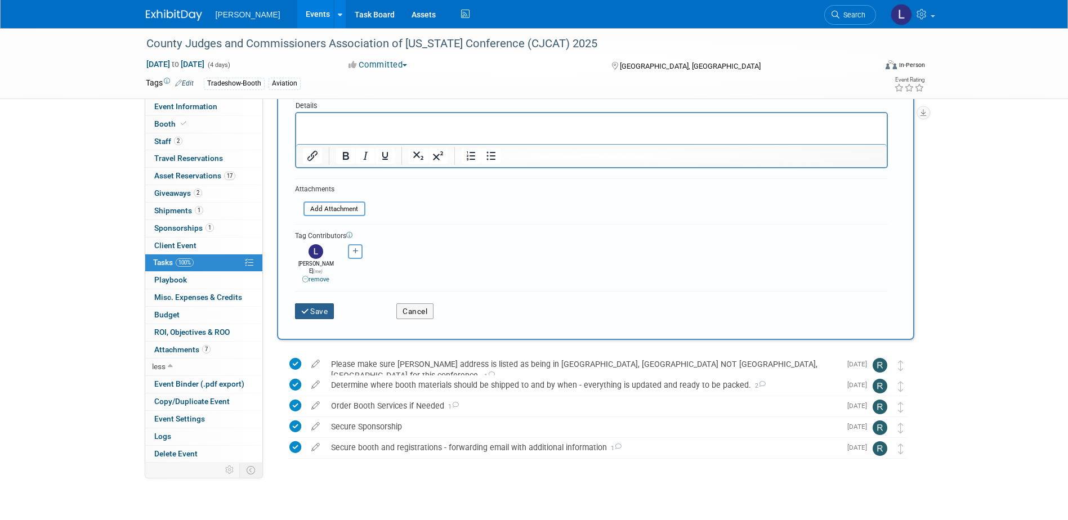
drag, startPoint x: 319, startPoint y: 304, endPoint x: 291, endPoint y: 306, distance: 28.3
click at [319, 304] on button "Save" at bounding box center [314, 312] width 39 height 16
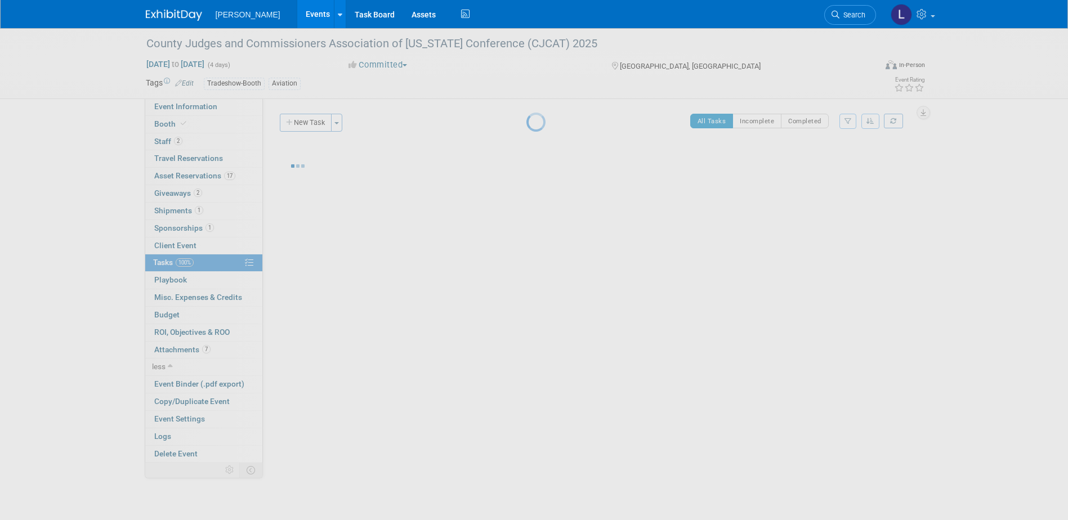
scroll to position [0, 0]
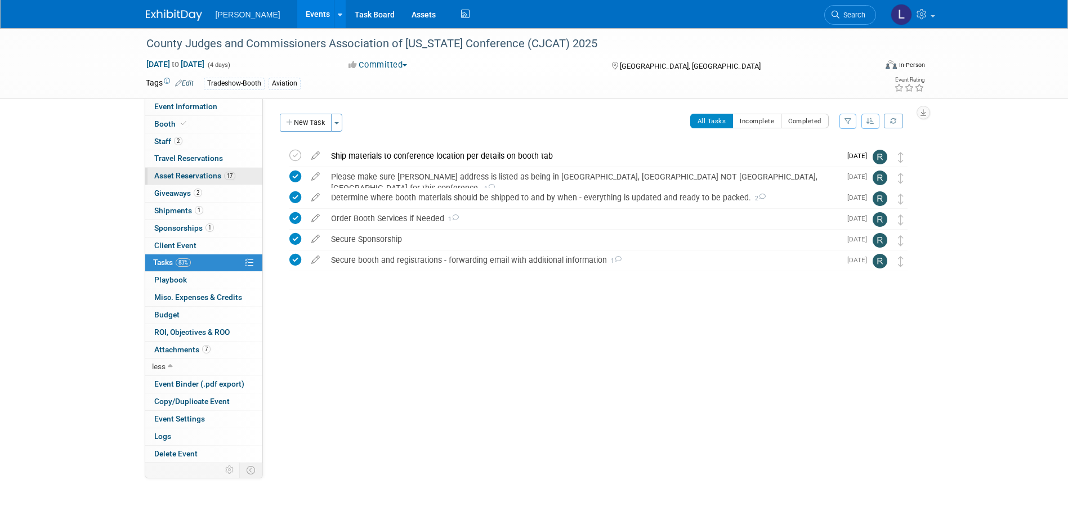
click at [220, 172] on span "Asset Reservations 17" at bounding box center [194, 175] width 81 height 9
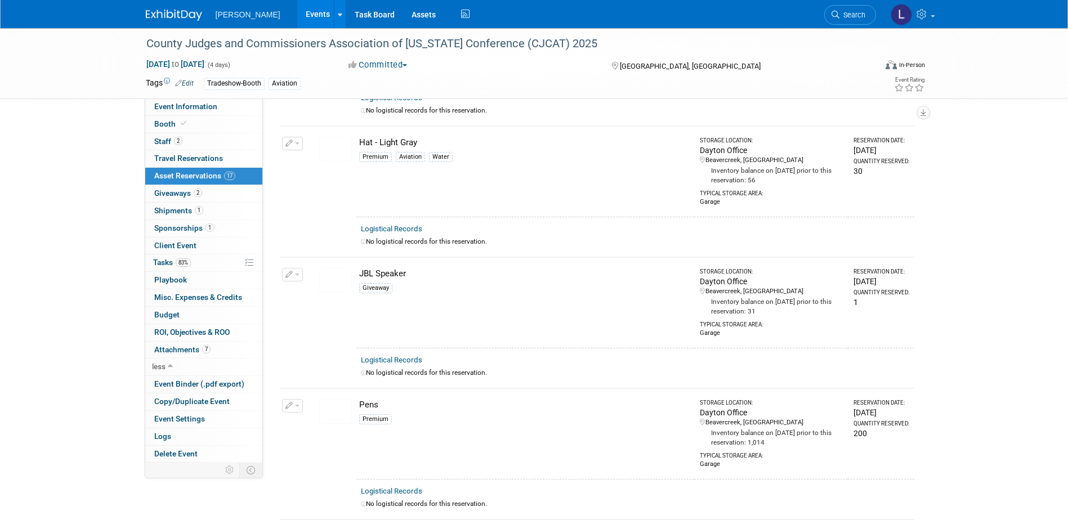
scroll to position [901, 0]
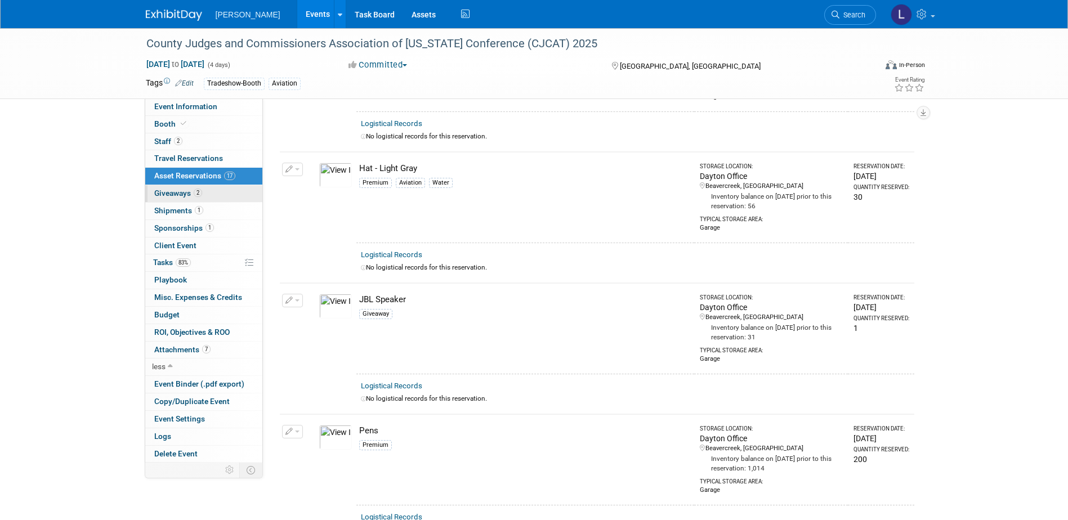
click at [202, 196] on span "Giveaways 2" at bounding box center [178, 193] width 48 height 9
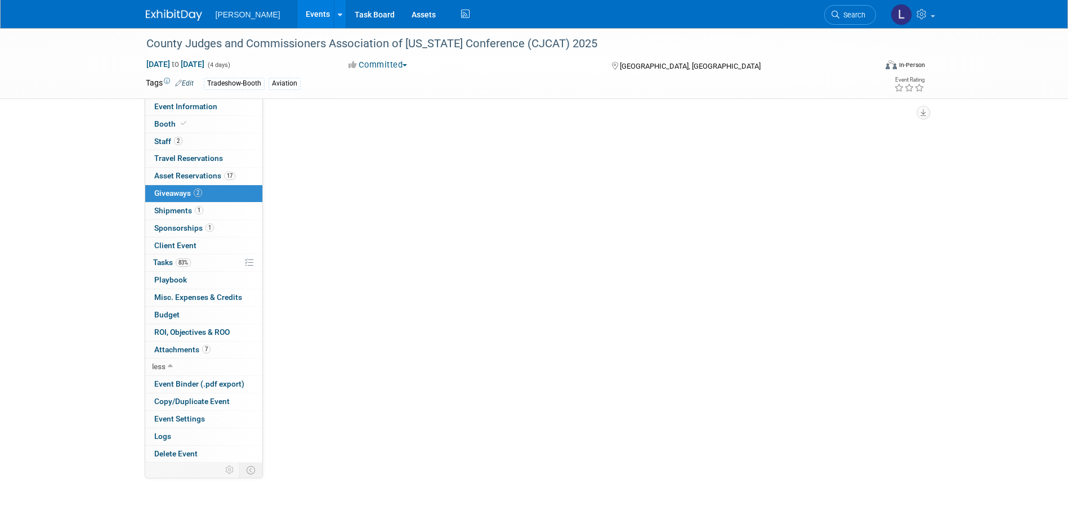
scroll to position [0, 0]
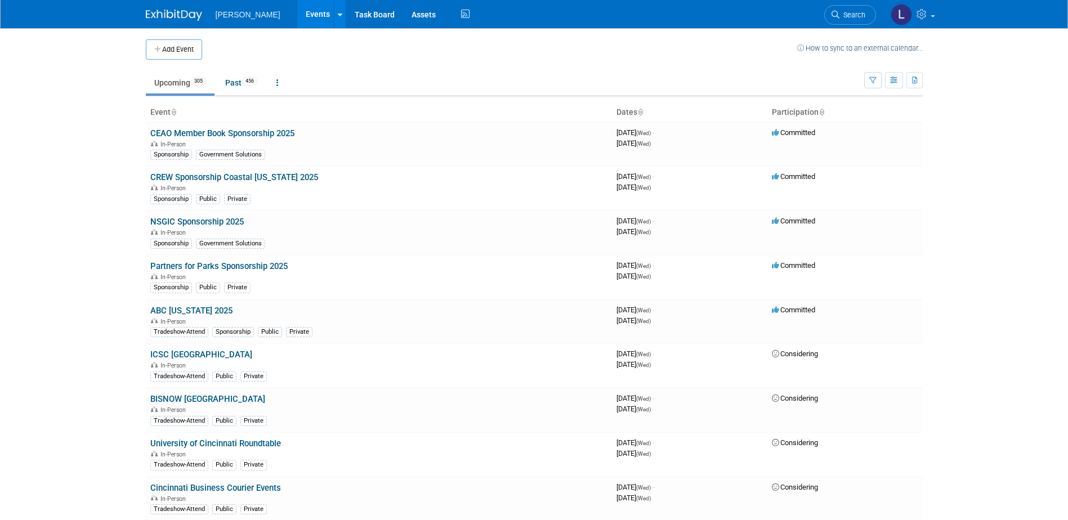
click at [90, 152] on body "Woolpert Events Add Event Bulk Upload Events Shareable Event Boards Recently Vi…" at bounding box center [534, 260] width 1068 height 520
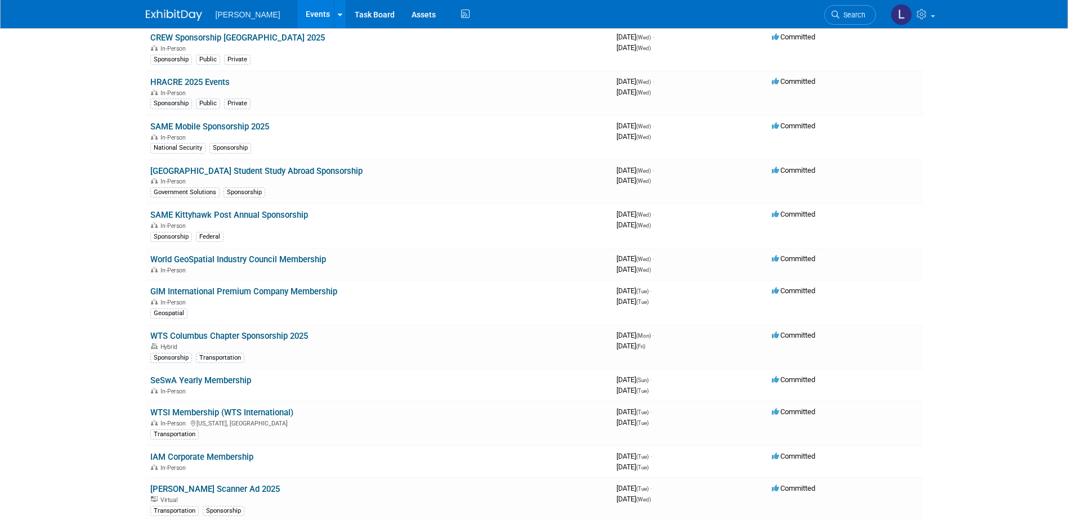
scroll to position [1732, 0]
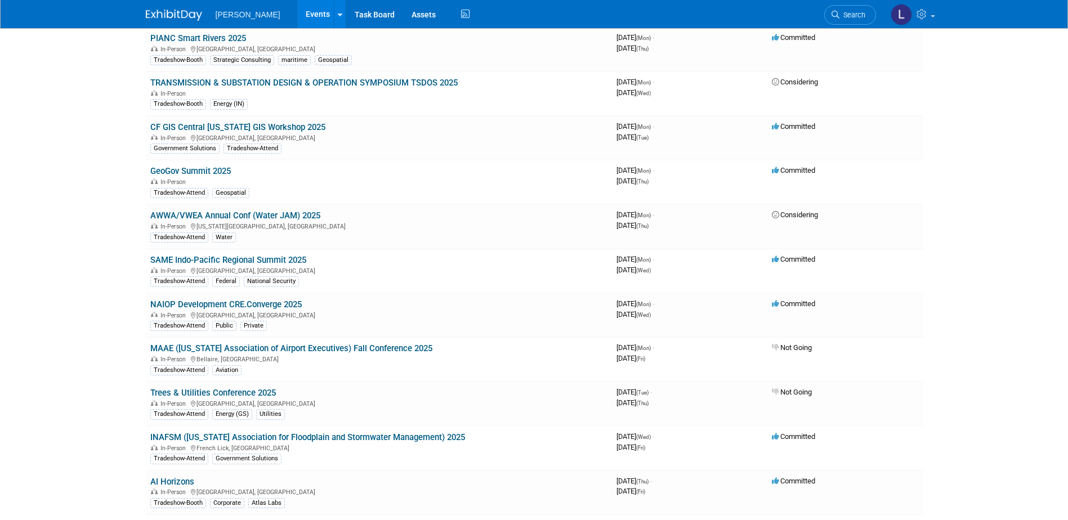
click at [288, 262] on link "SAME Indo-Pacific Regional Summit 2025" at bounding box center [228, 260] width 156 height 10
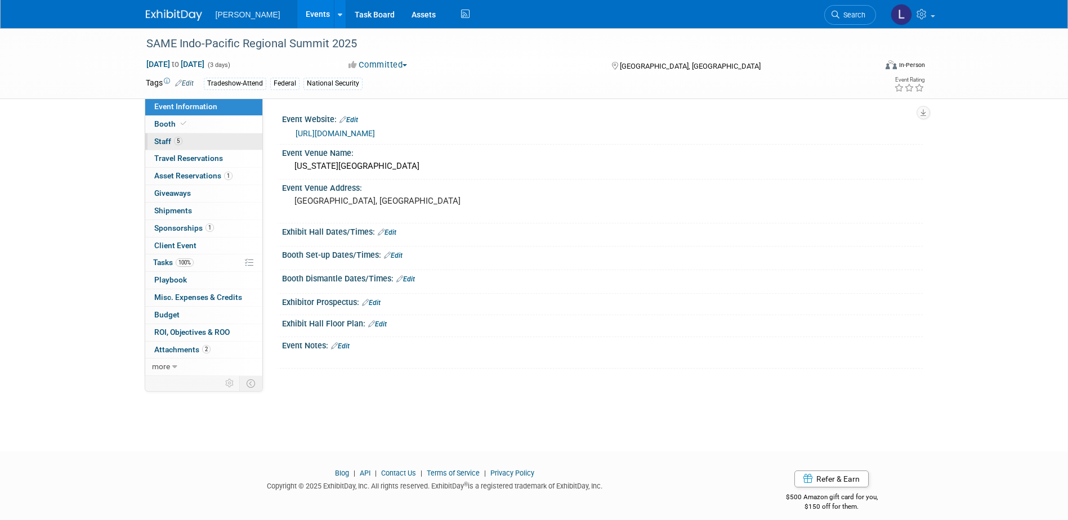
click at [211, 149] on link "5 Staff 5" at bounding box center [203, 141] width 117 height 17
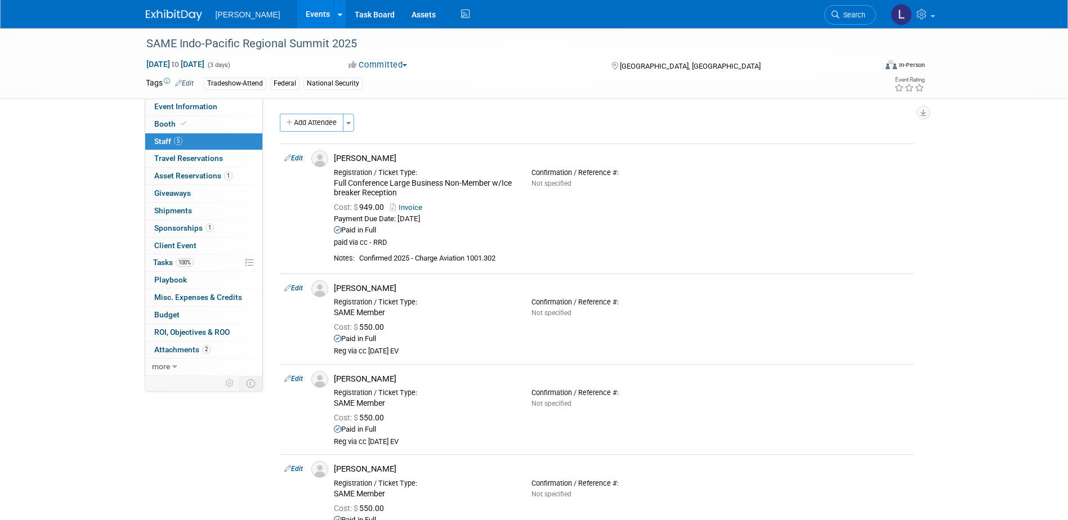
click at [297, 18] on link "Events" at bounding box center [317, 14] width 41 height 28
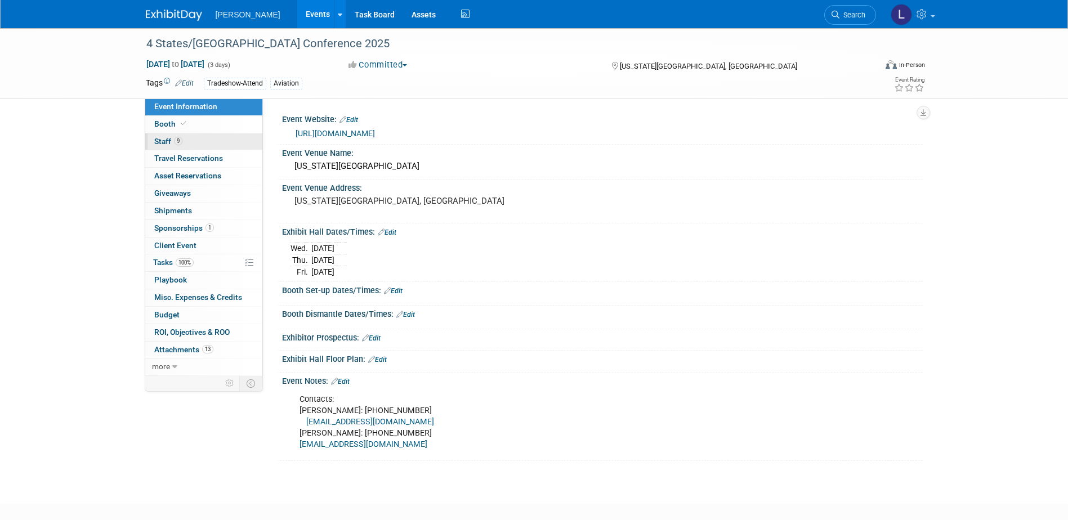
click at [204, 139] on link "9 Staff 9" at bounding box center [203, 141] width 117 height 17
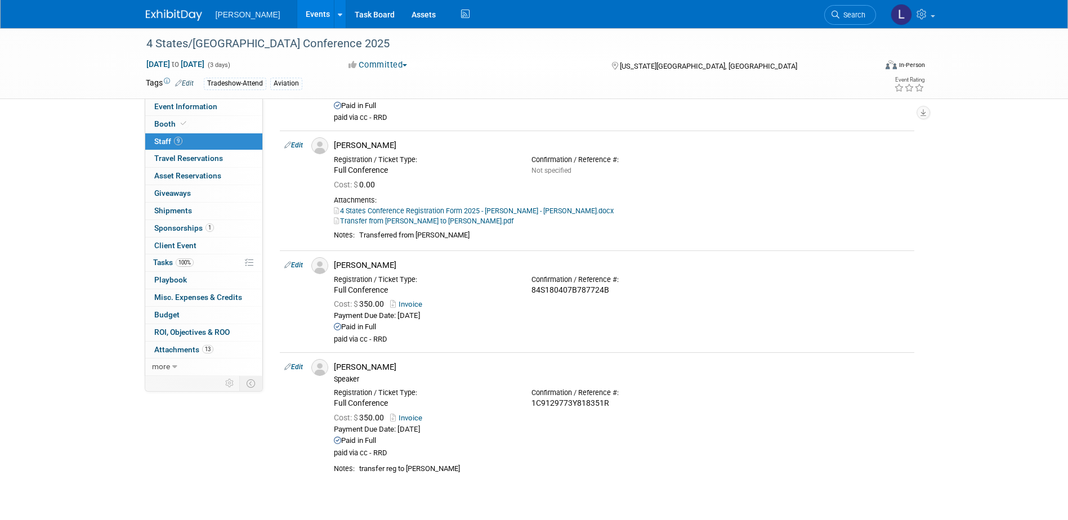
scroll to position [732, 0]
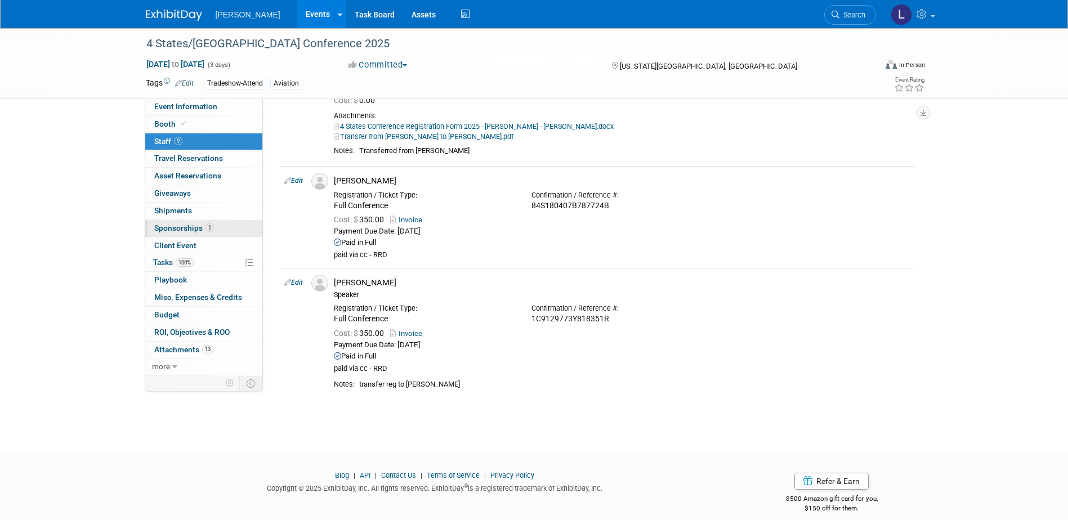
click at [201, 230] on span "Sponsorships 1" at bounding box center [184, 228] width 60 height 9
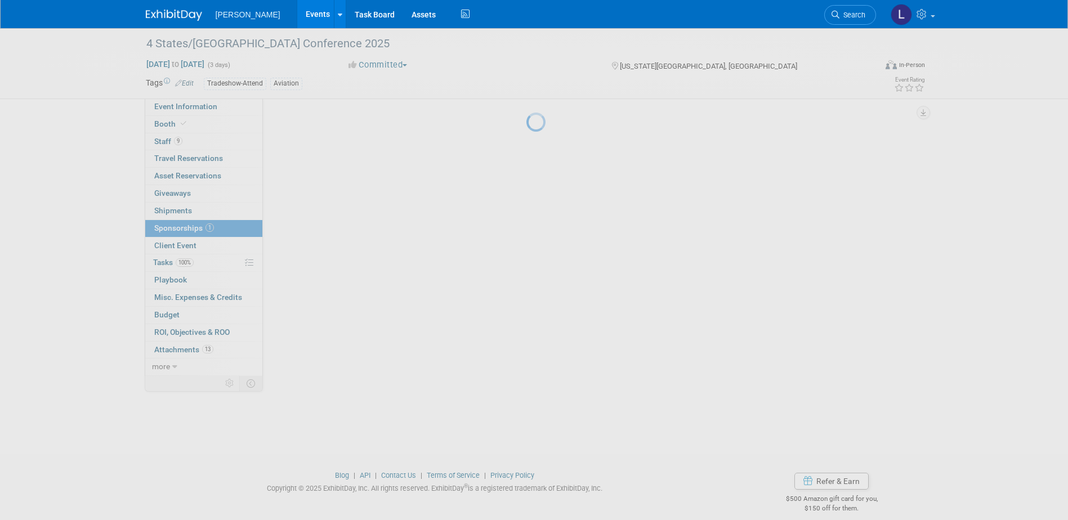
scroll to position [0, 0]
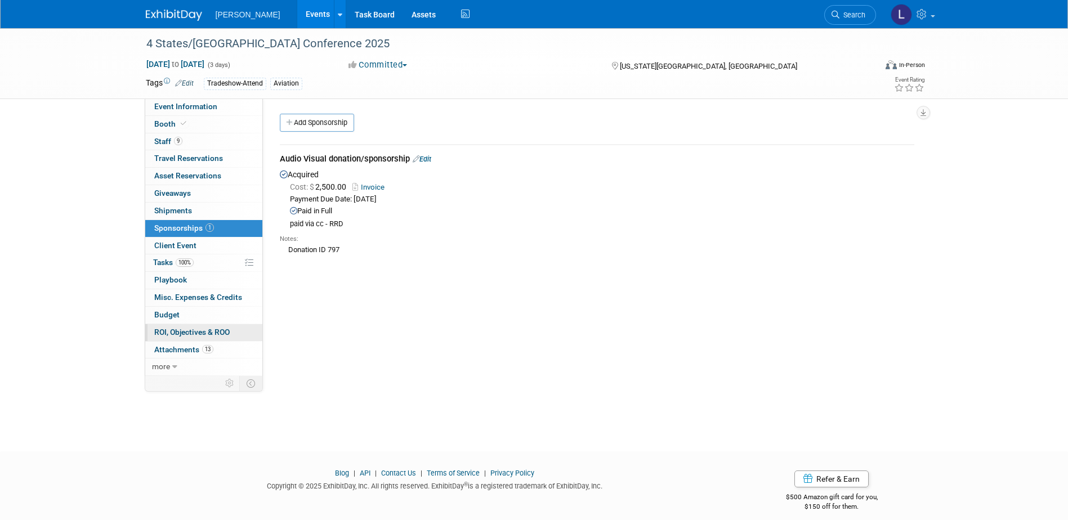
click at [207, 331] on span "ROI, Objectives & ROO 0" at bounding box center [191, 332] width 75 height 9
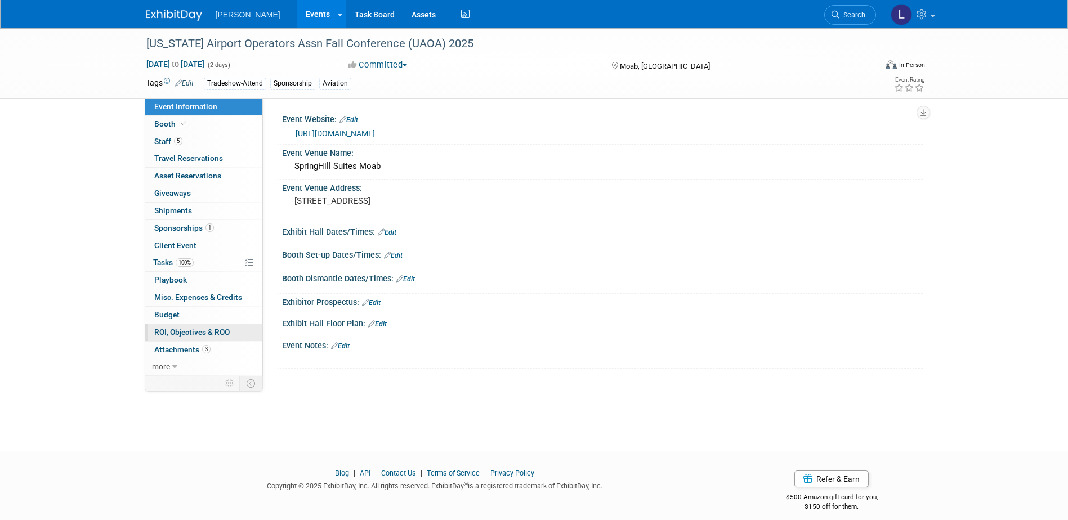
click at [198, 338] on link "0 ROI, Objectives & ROO 0" at bounding box center [203, 332] width 117 height 17
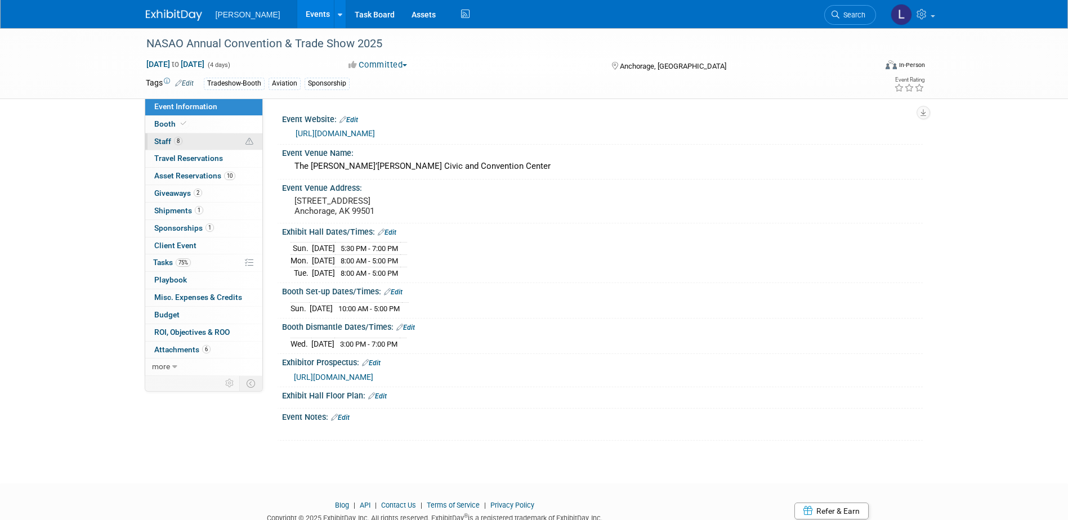
click at [181, 144] on span "8" at bounding box center [178, 141] width 8 height 8
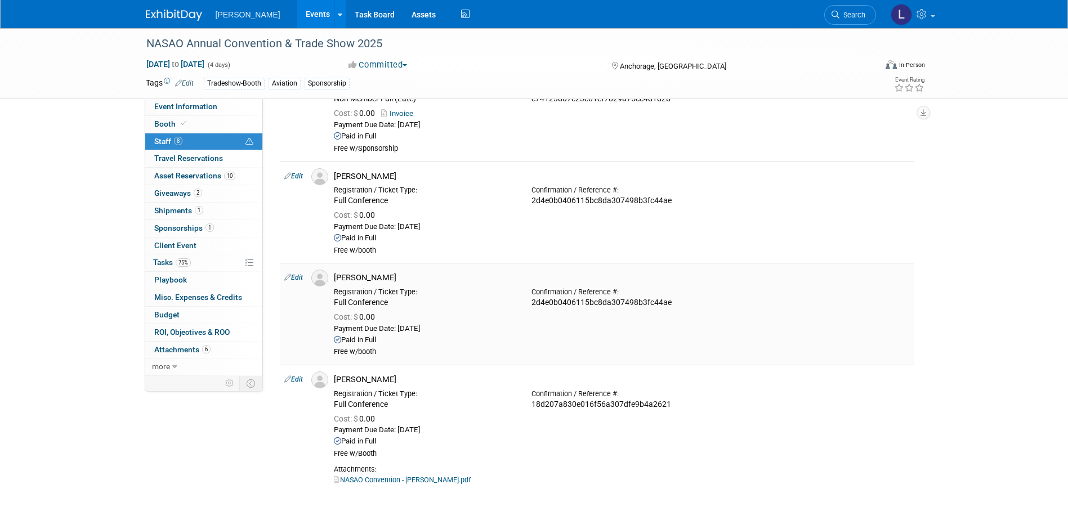
scroll to position [620, 0]
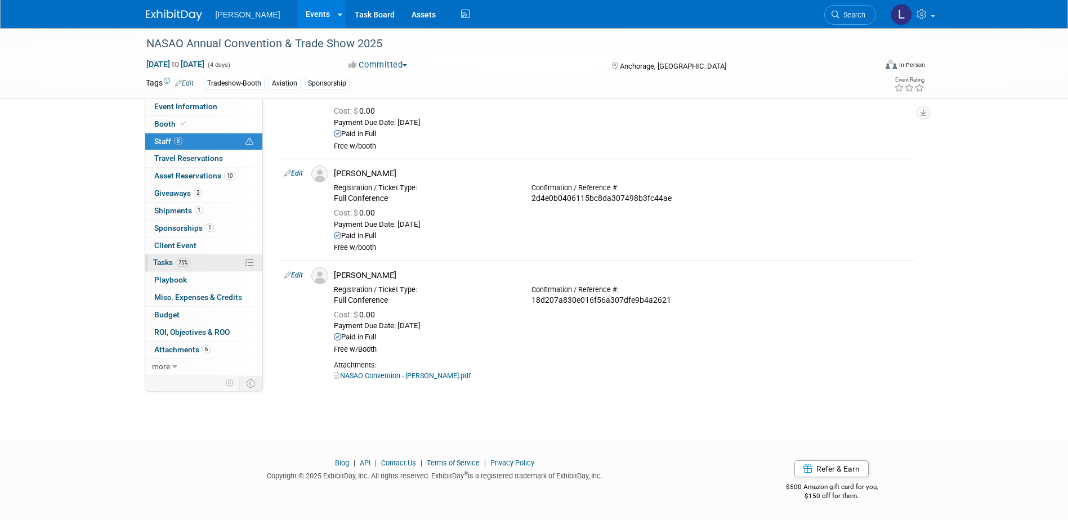
click at [221, 264] on link "75% Tasks 75%" at bounding box center [203, 263] width 117 height 17
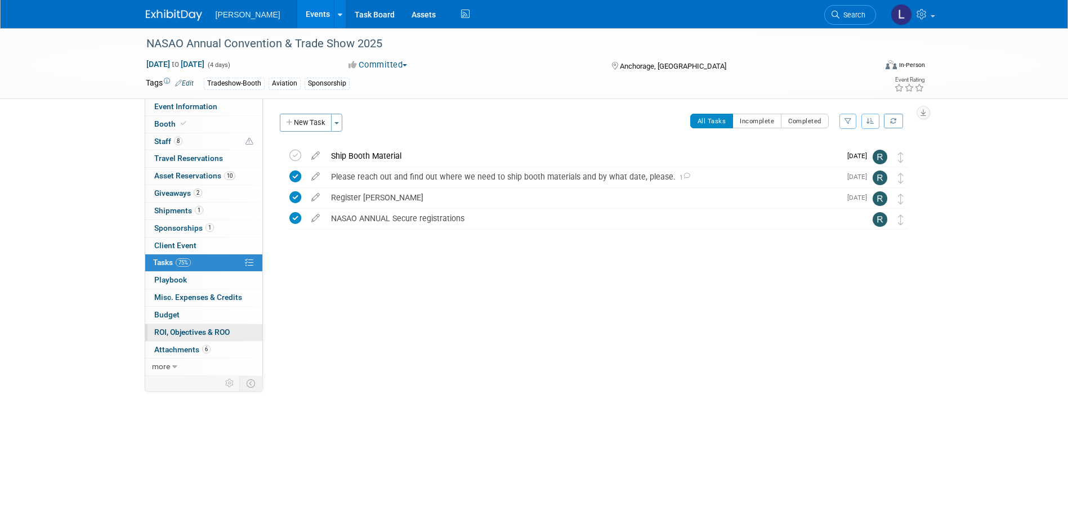
click at [198, 335] on span "ROI, Objectives & ROO 0" at bounding box center [191, 332] width 75 height 9
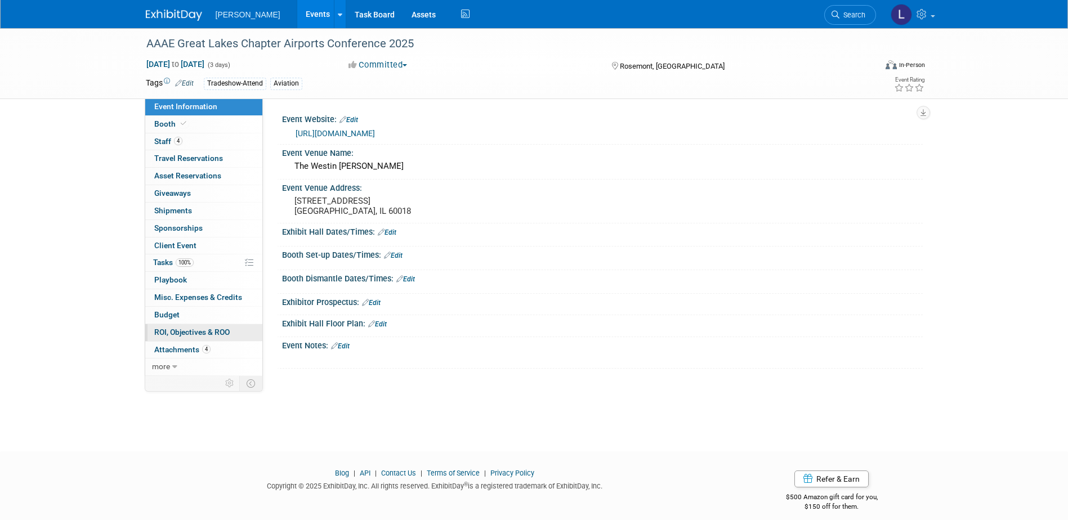
click at [213, 330] on span "ROI, Objectives & ROO 0" at bounding box center [191, 332] width 75 height 9
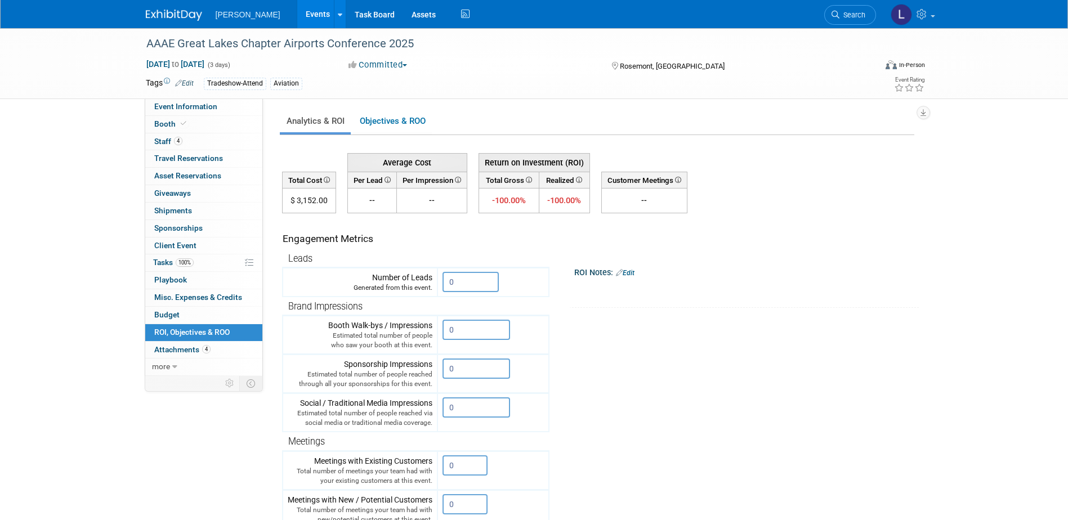
click at [297, 17] on link "Events" at bounding box center [317, 14] width 41 height 28
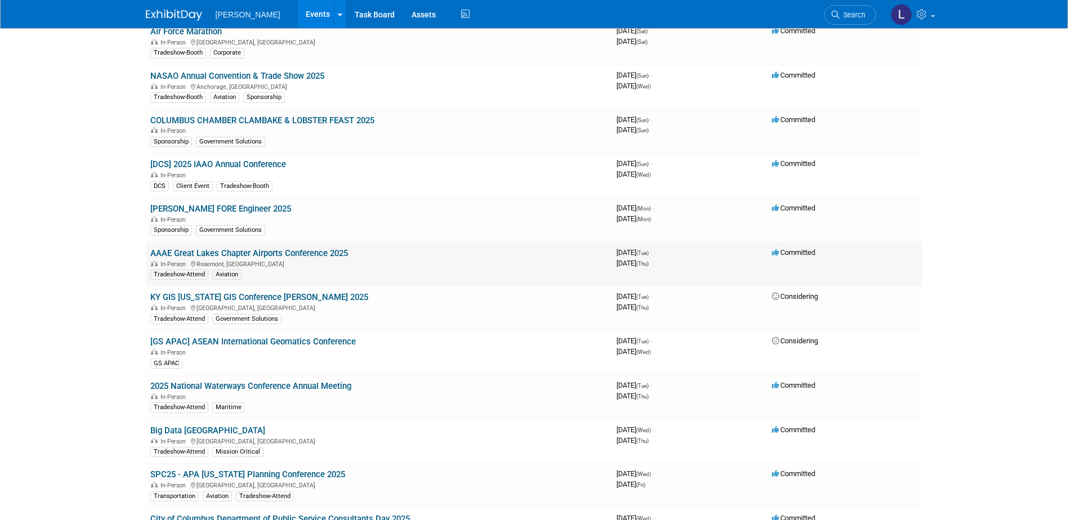
scroll to position [3658, 0]
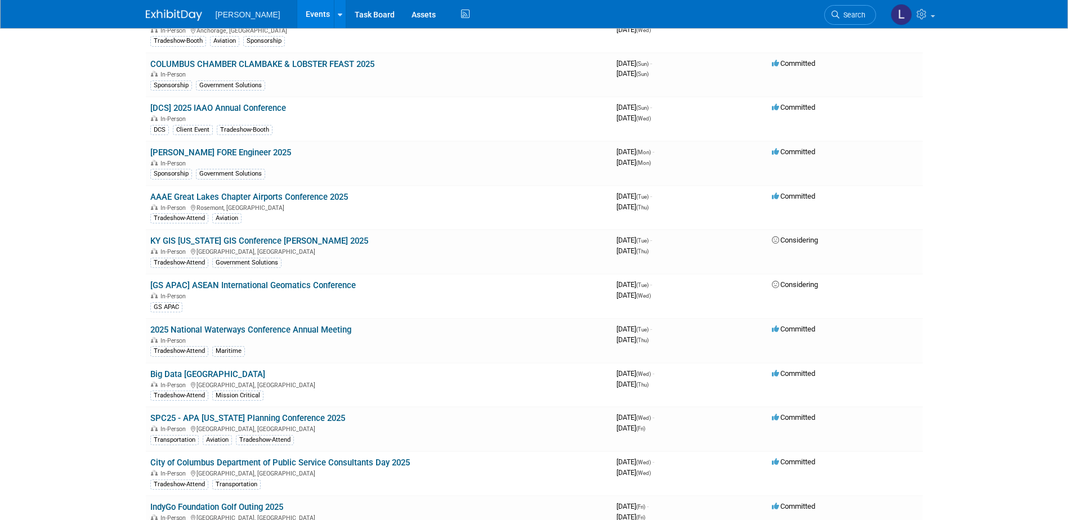
click at [308, 417] on link "SPC25 - APA [US_STATE] Planning Conference 2025" at bounding box center [247, 418] width 195 height 10
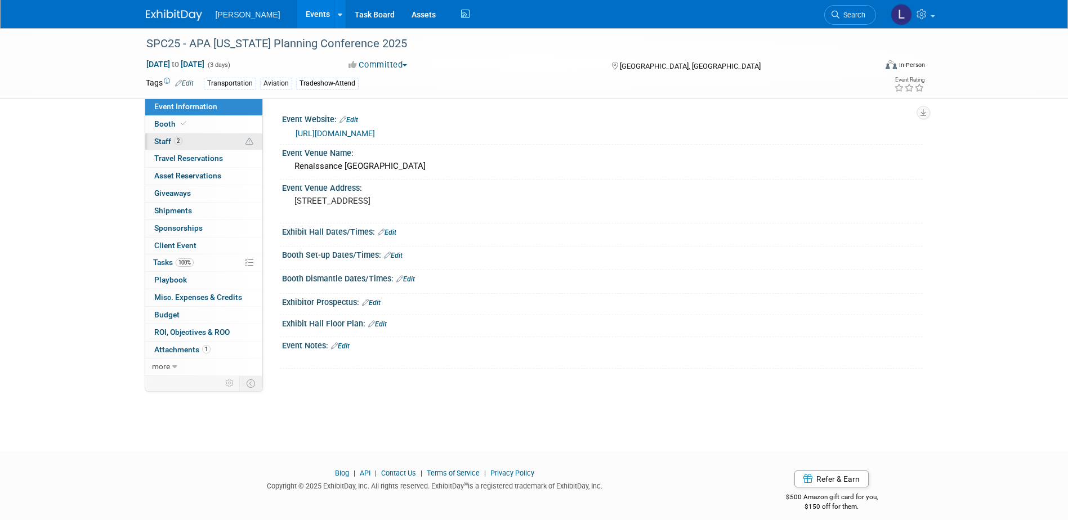
click at [213, 146] on link "2 Staff 2" at bounding box center [203, 141] width 117 height 17
click at [206, 139] on link "4 Staff 4" at bounding box center [203, 141] width 117 height 17
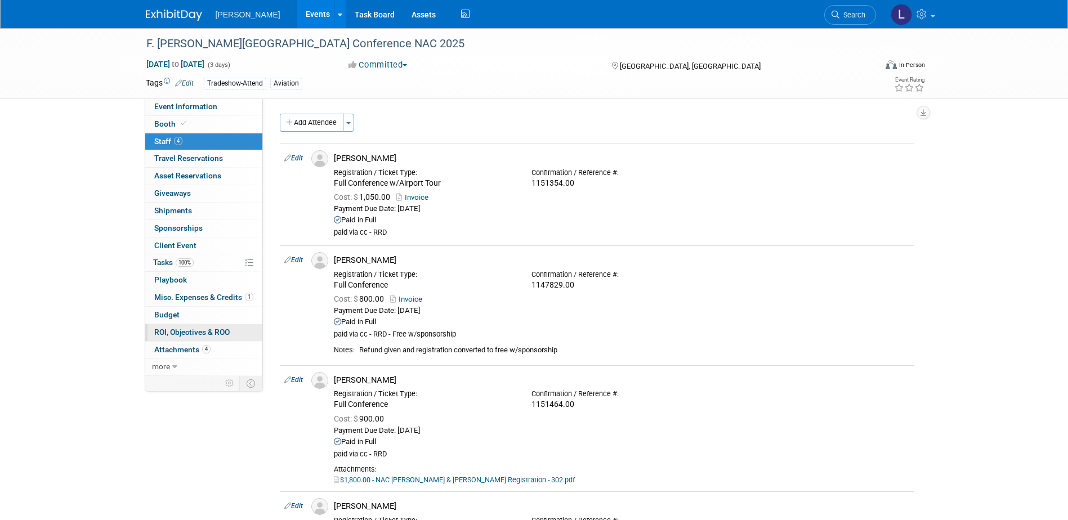
click at [197, 325] on link "0 ROI, Objectives & ROO 0" at bounding box center [203, 332] width 117 height 17
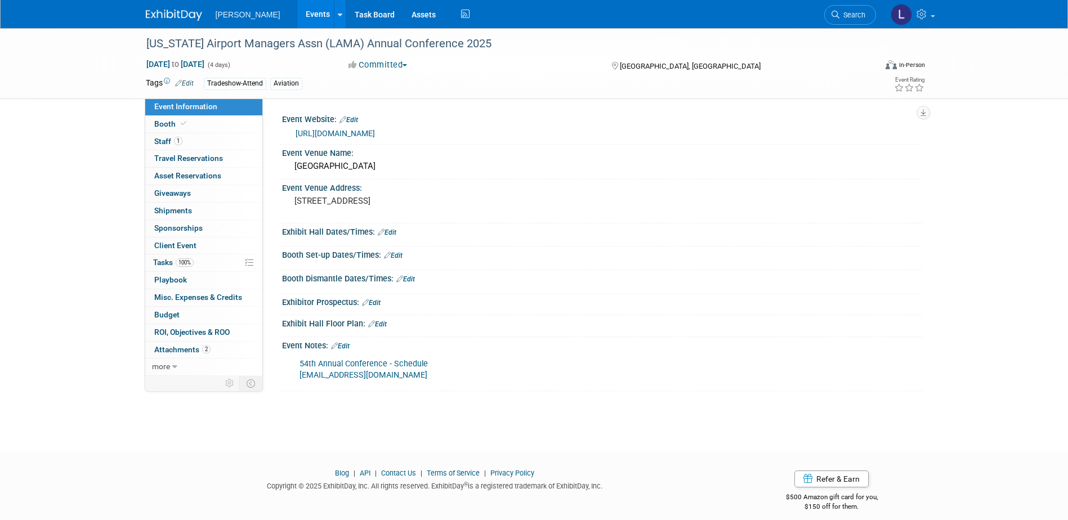
drag, startPoint x: 220, startPoint y: 262, endPoint x: 20, endPoint y: 291, distance: 202.1
click at [220, 262] on link "100% Tasks 100%" at bounding box center [203, 263] width 117 height 17
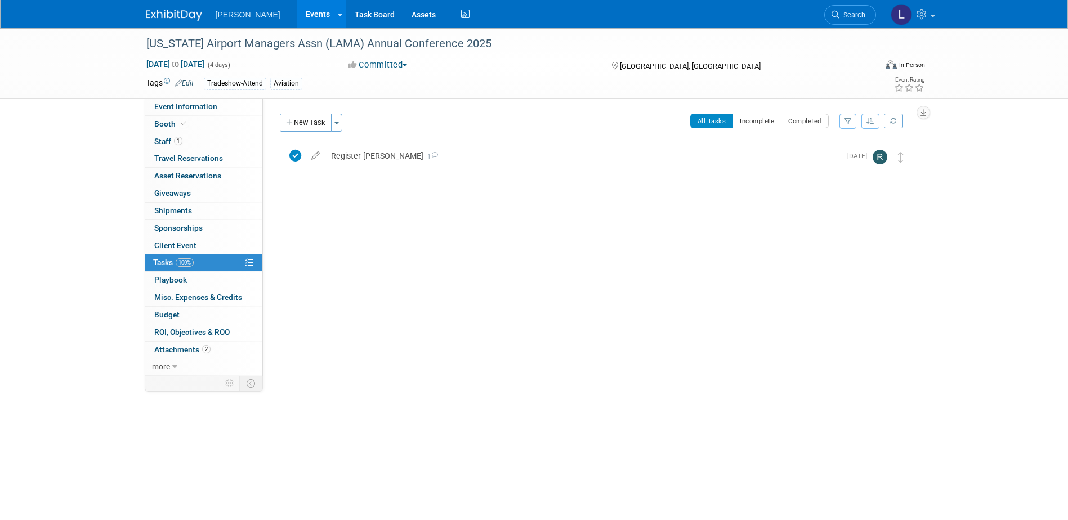
drag, startPoint x: 213, startPoint y: 334, endPoint x: 31, endPoint y: 387, distance: 190.0
click at [214, 334] on span "ROI, Objectives & ROO 0" at bounding box center [191, 332] width 75 height 9
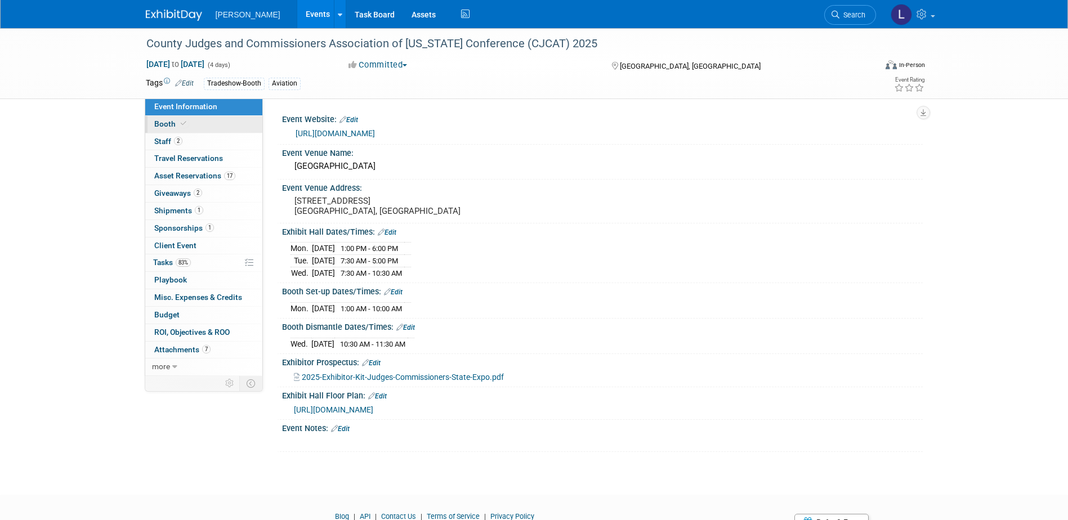
click at [219, 130] on link "Booth" at bounding box center [203, 124] width 117 height 17
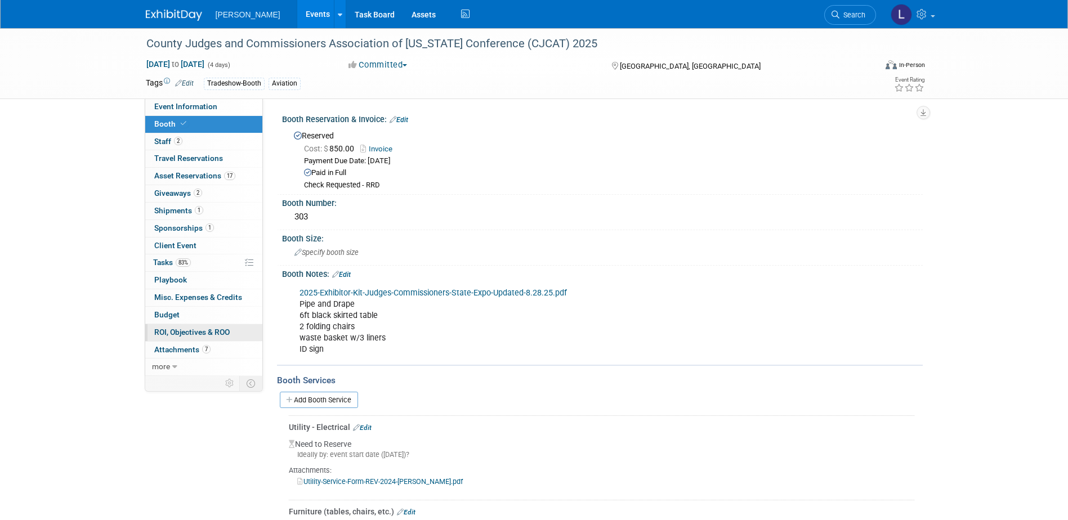
click at [204, 333] on span "ROI, Objectives & ROO 0" at bounding box center [191, 332] width 75 height 9
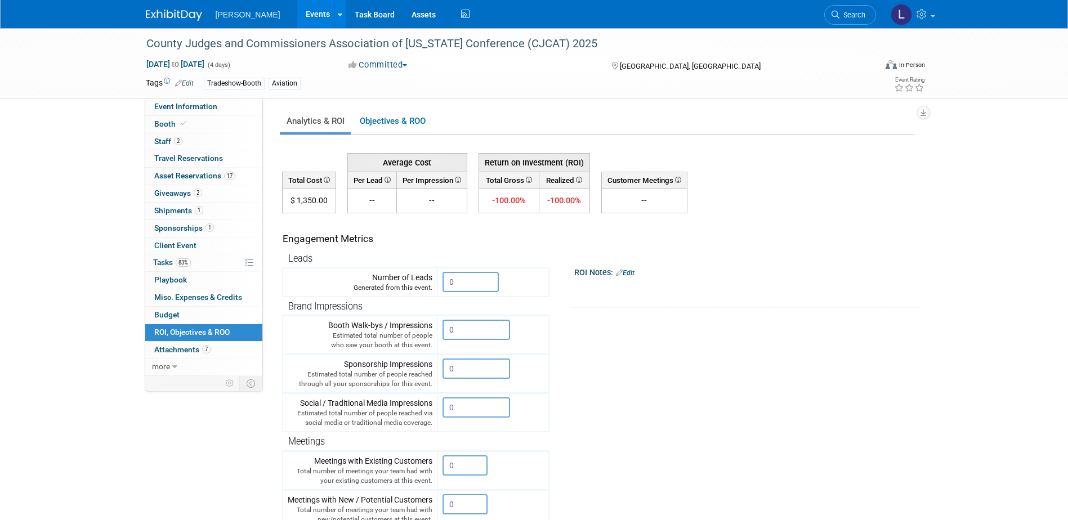
drag, startPoint x: 280, startPoint y: 17, endPoint x: 274, endPoint y: 25, distance: 9.7
click at [297, 17] on link "Events" at bounding box center [317, 14] width 41 height 28
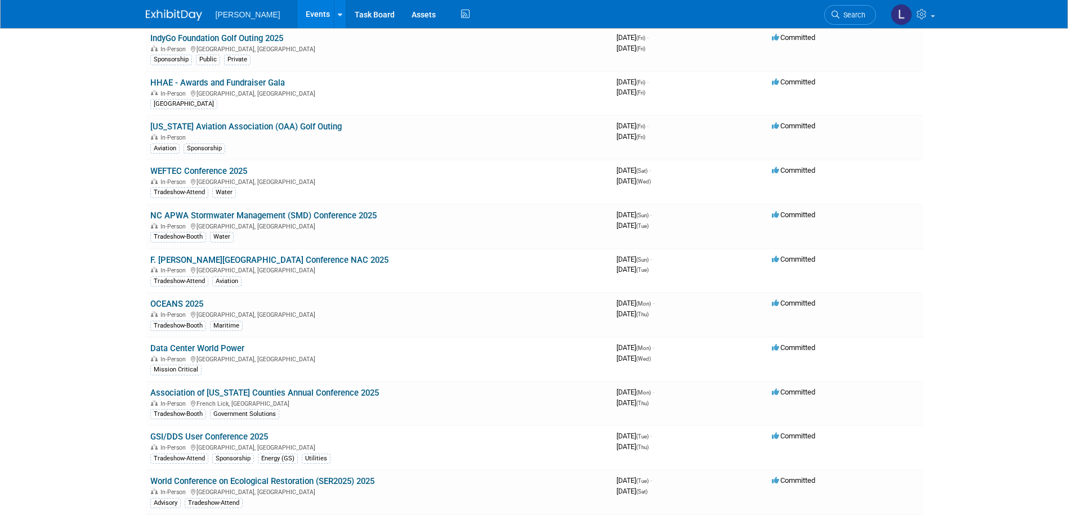
scroll to position [5945, 0]
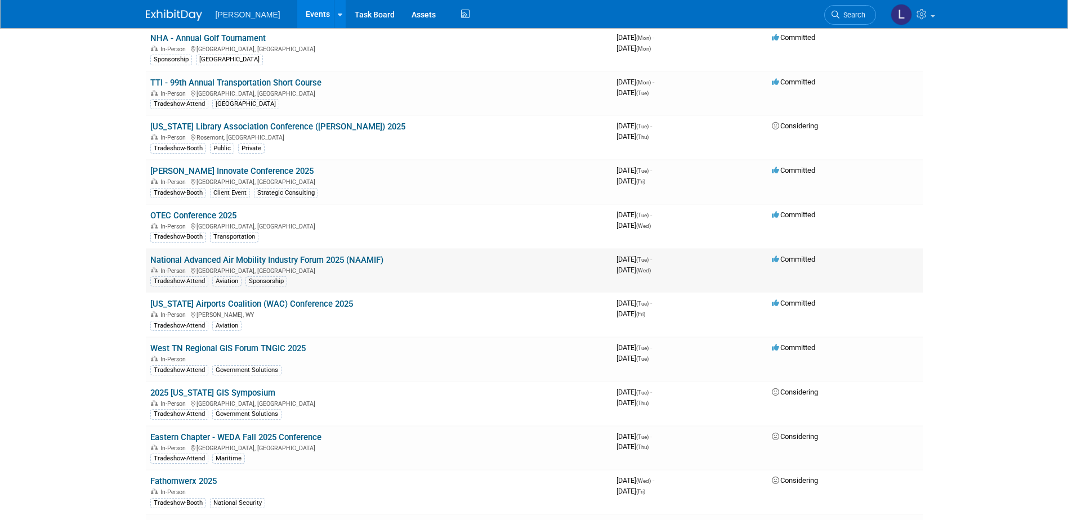
click at [362, 255] on link "National Advanced Air Mobility Industry Forum 2025 (NAAMIF)" at bounding box center [266, 260] width 233 height 10
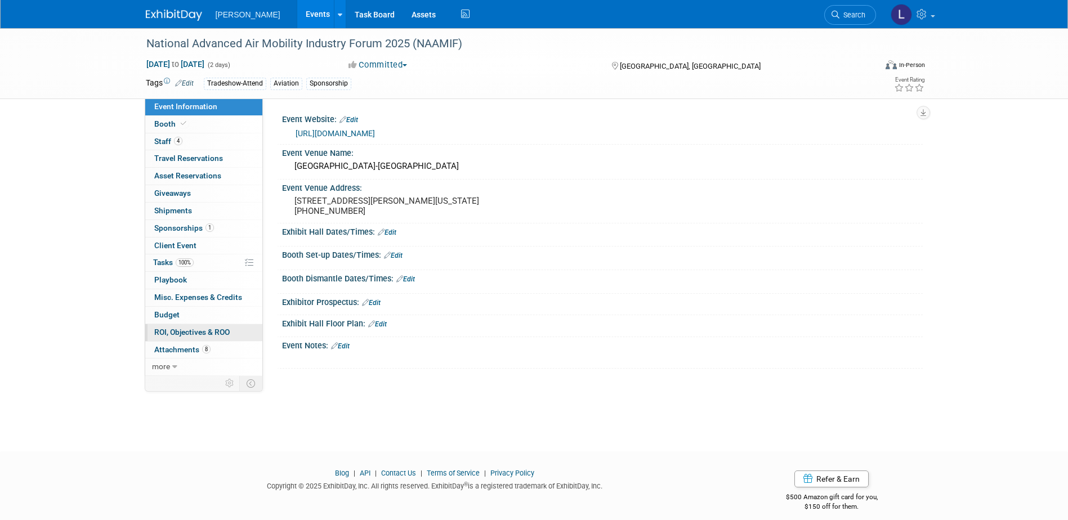
click at [204, 325] on link "0 ROI, Objectives & ROO 0" at bounding box center [203, 332] width 117 height 17
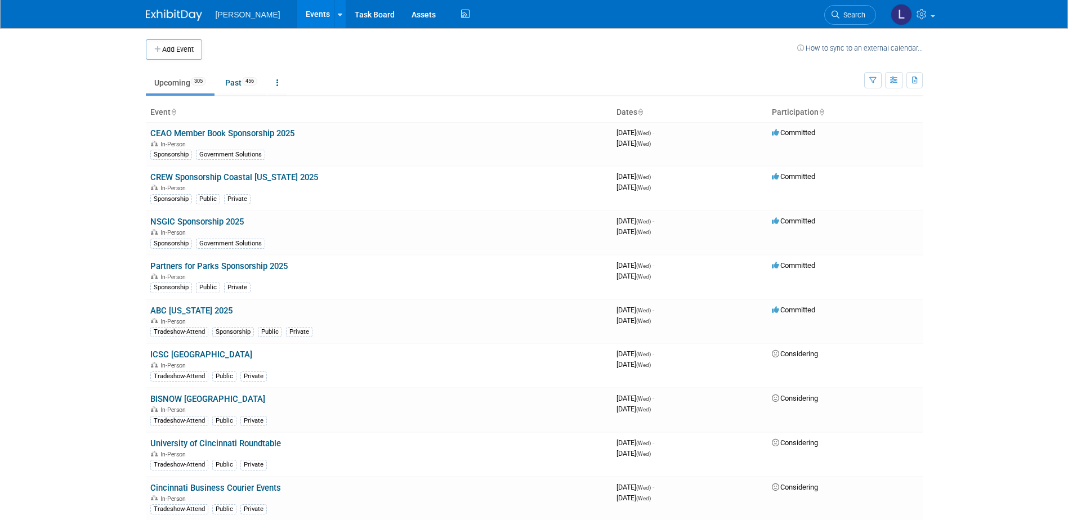
scroll to position [5191, 0]
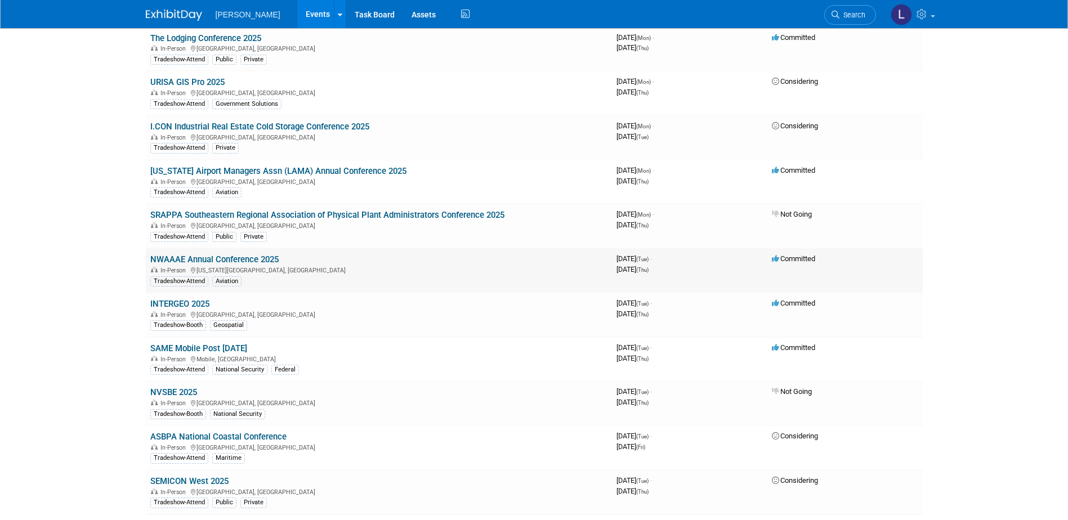
click at [267, 264] on link "NWAAAE Annual Conference 2025" at bounding box center [214, 260] width 128 height 10
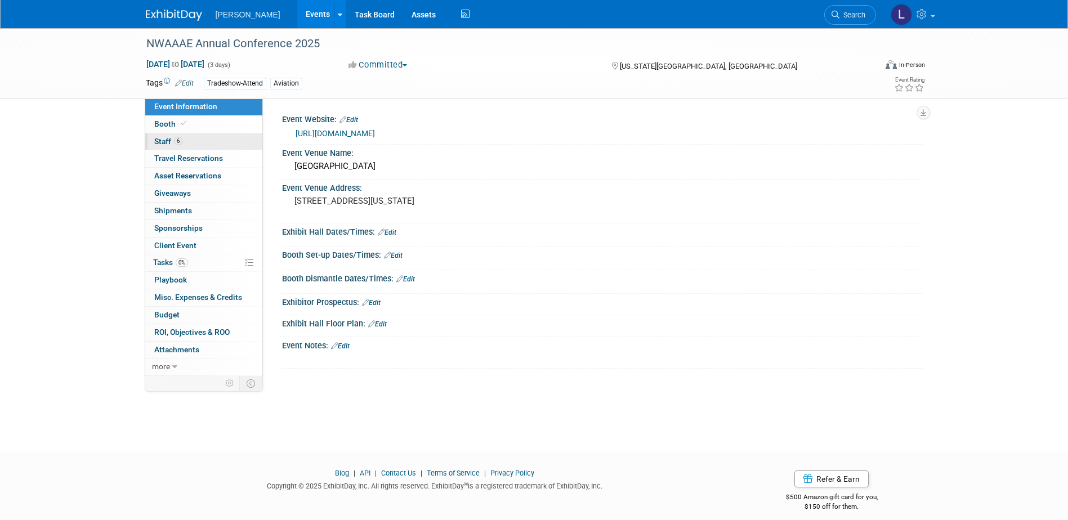
click at [197, 142] on link "6 Staff 6" at bounding box center [203, 141] width 117 height 17
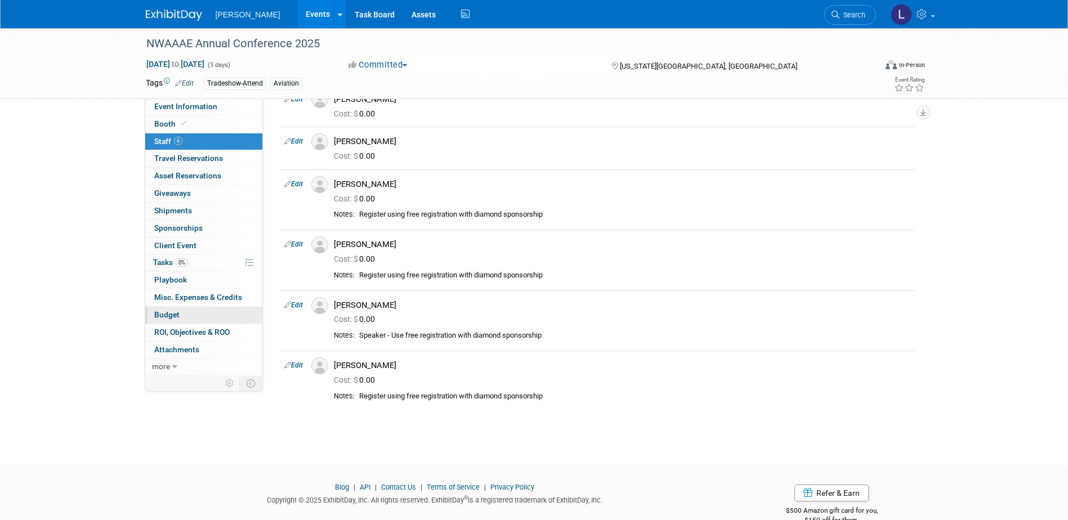
scroll to position [83, 0]
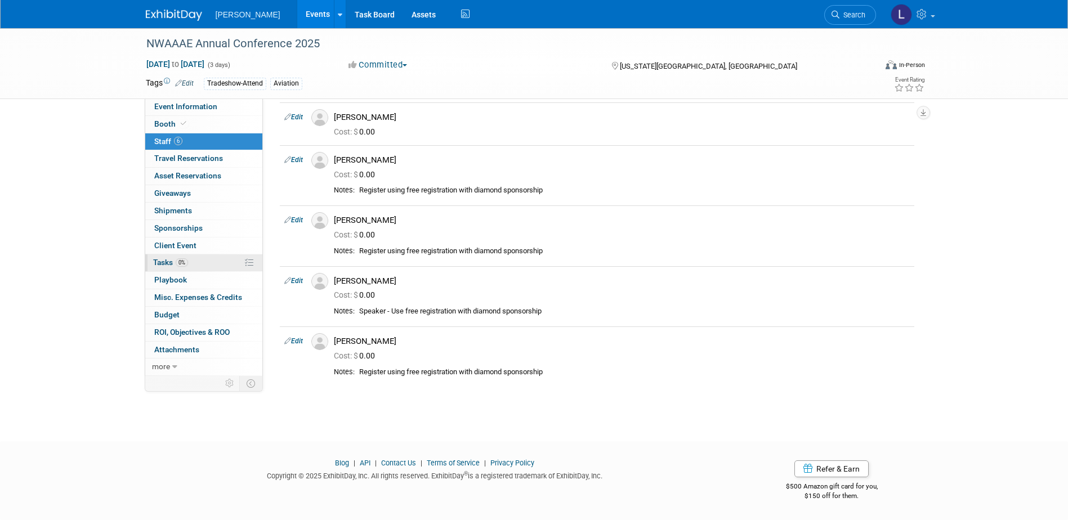
click at [206, 266] on link "0% Tasks 0%" at bounding box center [203, 263] width 117 height 17
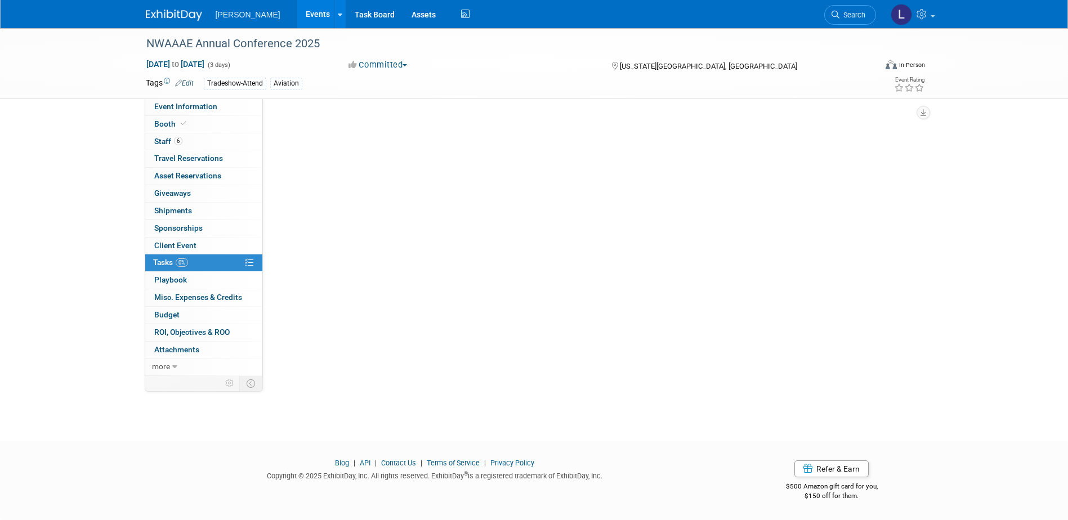
scroll to position [0, 0]
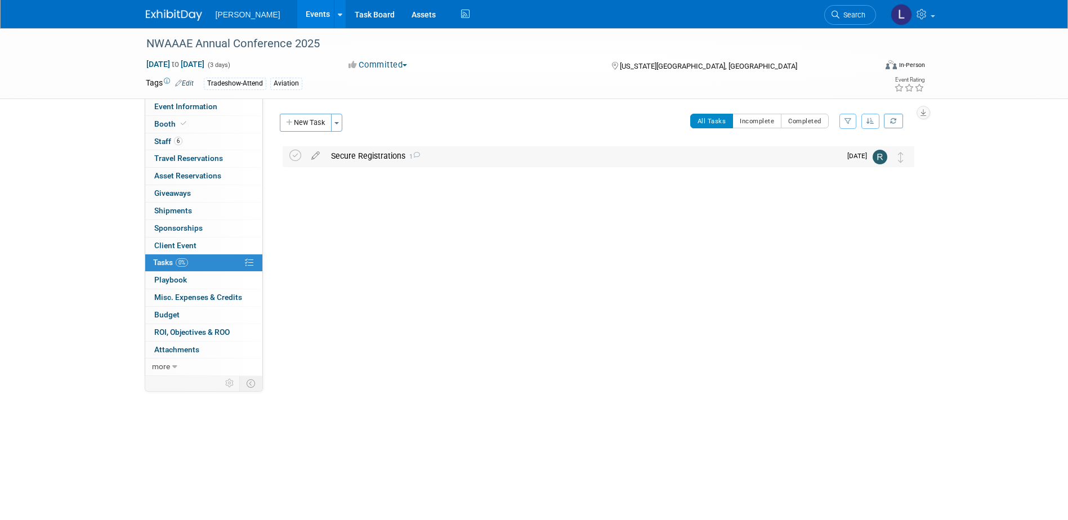
click at [458, 157] on div "Secure Registrations 1" at bounding box center [583, 155] width 515 height 19
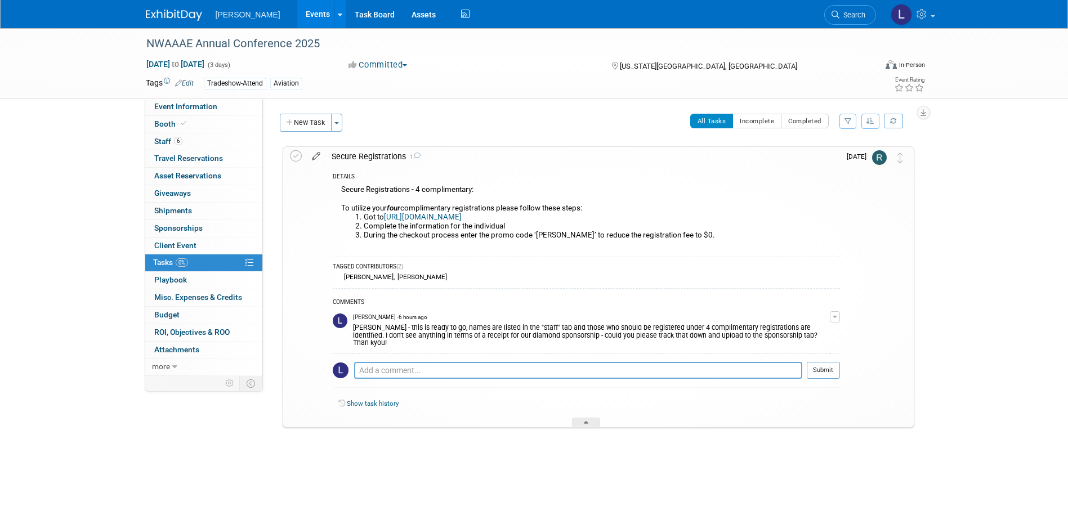
click at [320, 154] on icon at bounding box center [316, 154] width 20 height 14
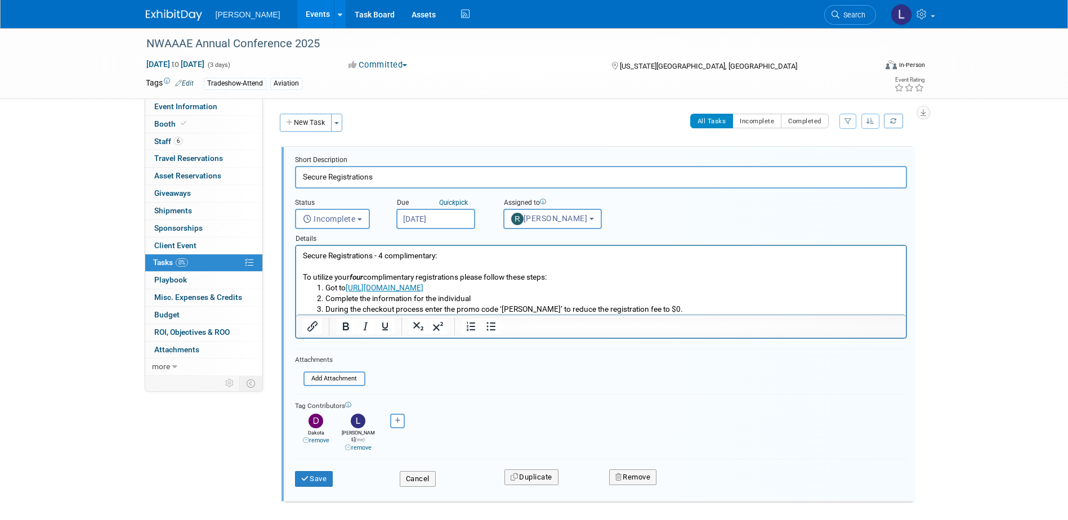
drag, startPoint x: 383, startPoint y: 253, endPoint x: 474, endPoint y: 254, distance: 91.2
click at [383, 252] on p "Secure Registrations - 4 complimentary: To utilize your four complimentary regi…" at bounding box center [600, 267] width 597 height 32
click at [308, 475] on icon "submit" at bounding box center [305, 478] width 9 height 7
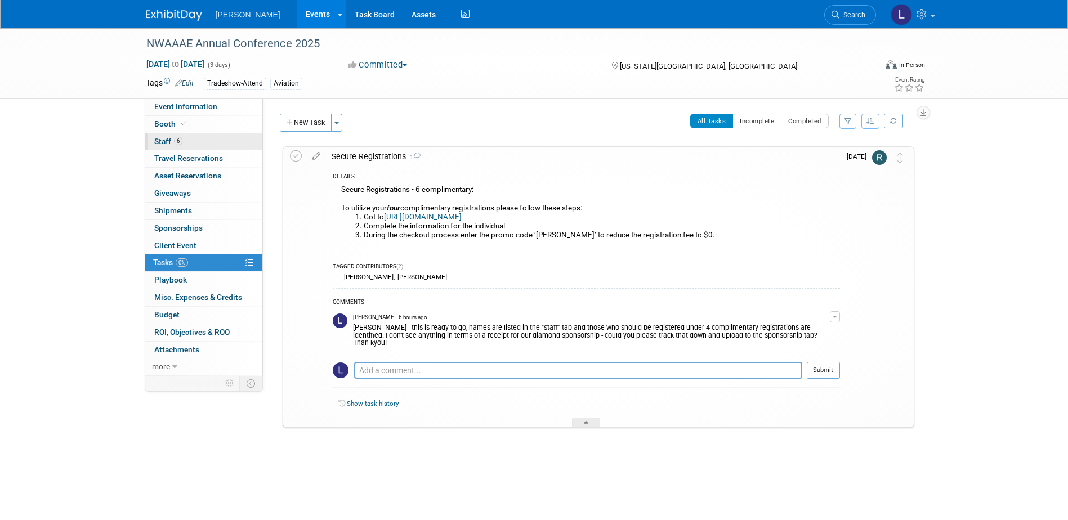
click at [215, 137] on link "6 Staff 6" at bounding box center [203, 141] width 117 height 17
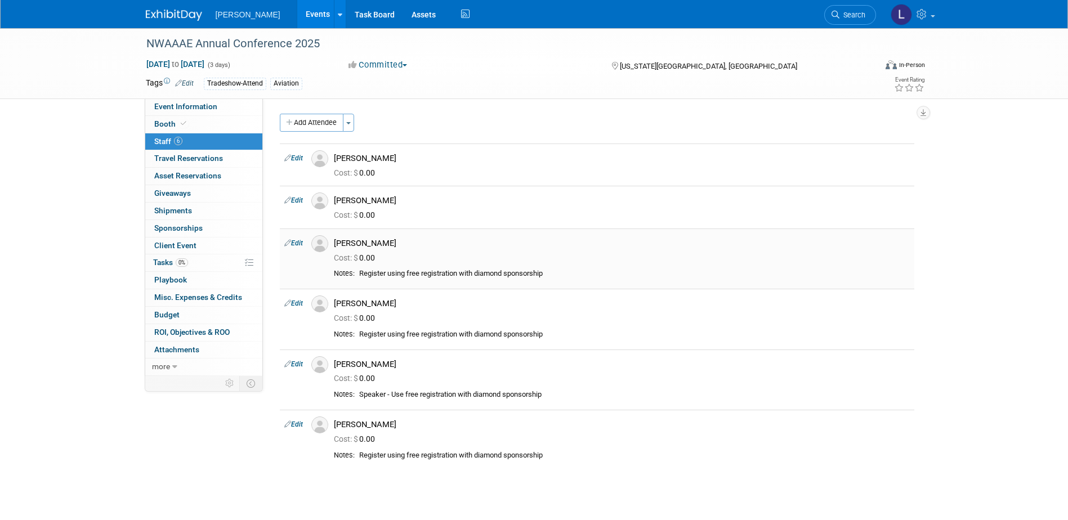
drag, startPoint x: 567, startPoint y: 276, endPoint x: 359, endPoint y: 275, distance: 207.8
click at [359, 275] on td "Register using free registration with diamond sponsorship" at bounding box center [632, 274] width 555 height 10
copy div "Register using free registration with diamond sponsorship"
click at [295, 203] on link "Edit" at bounding box center [293, 201] width 19 height 8
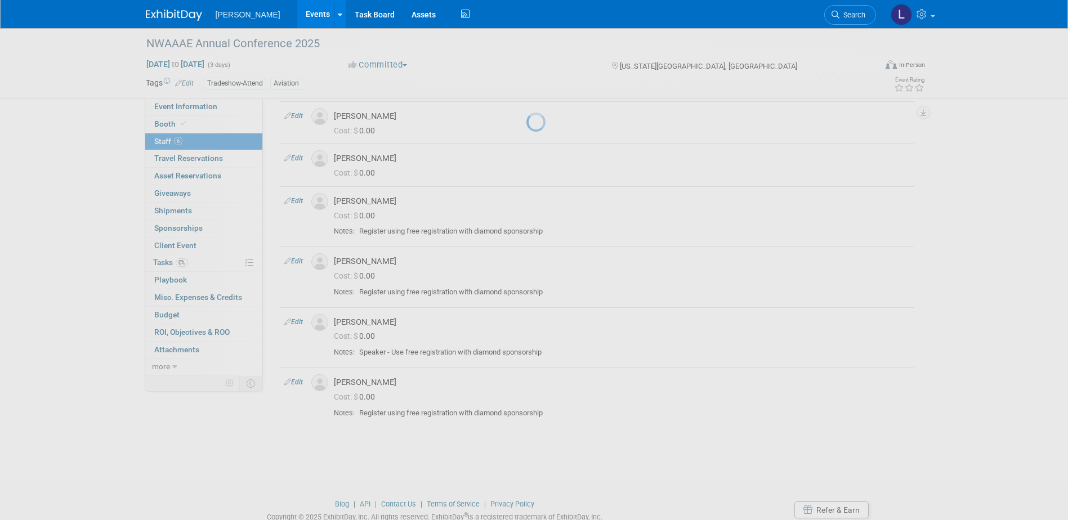
select select "6d0b8885-f49e-4363-8390-f07f1675919b"
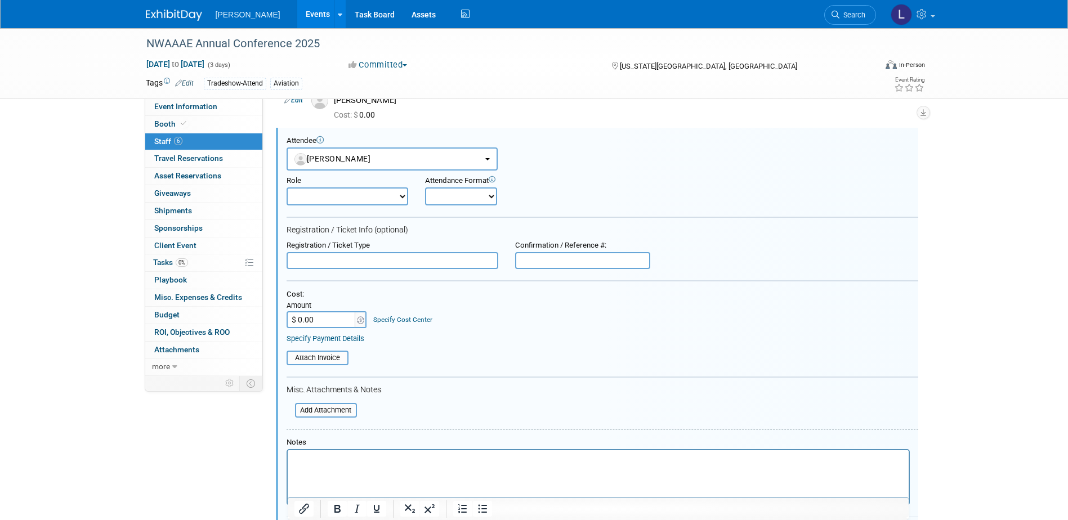
click at [384, 456] on p "Rich Text Area. Press ALT-0 for help." at bounding box center [598, 460] width 608 height 11
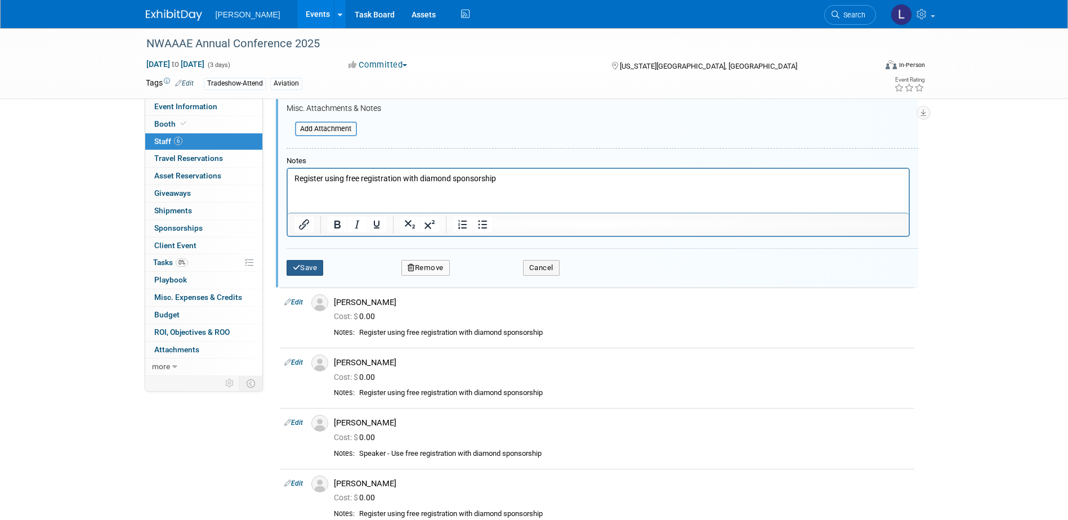
click at [301, 269] on button "Save" at bounding box center [305, 268] width 37 height 16
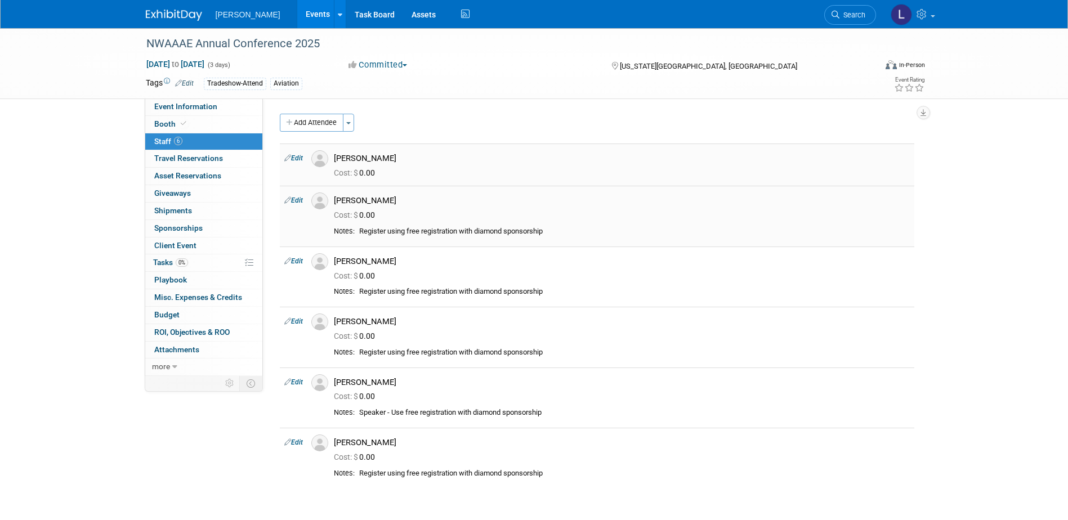
click at [302, 156] on link "Edit" at bounding box center [293, 158] width 19 height 8
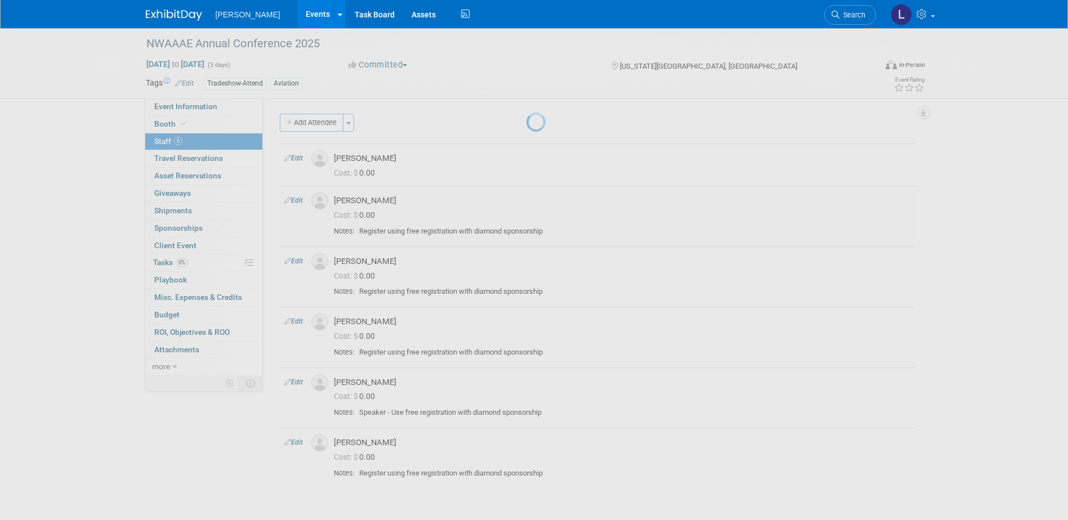
select select "df18b7a6-4211-4e14-82e5-55d5f1f9a0d4"
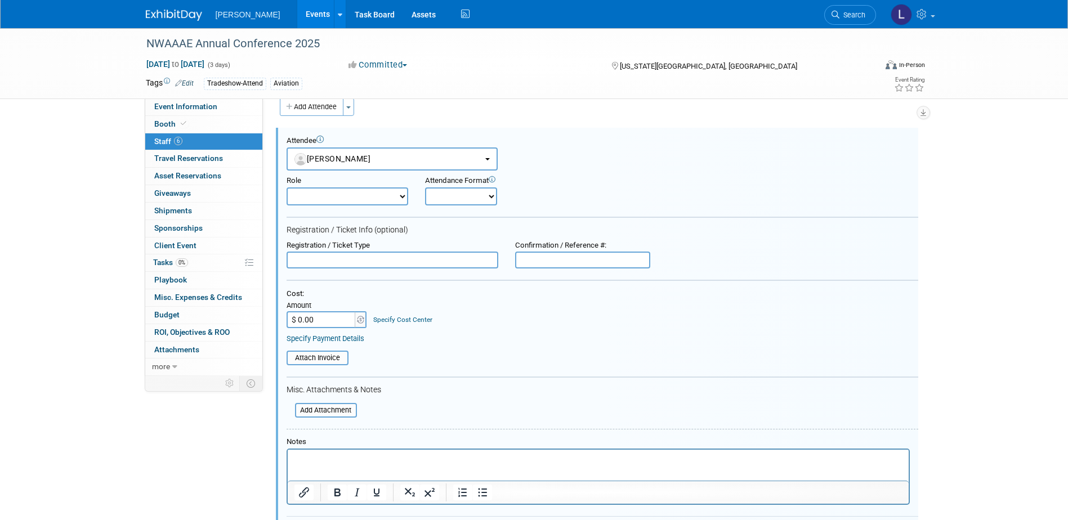
scroll to position [20, 0]
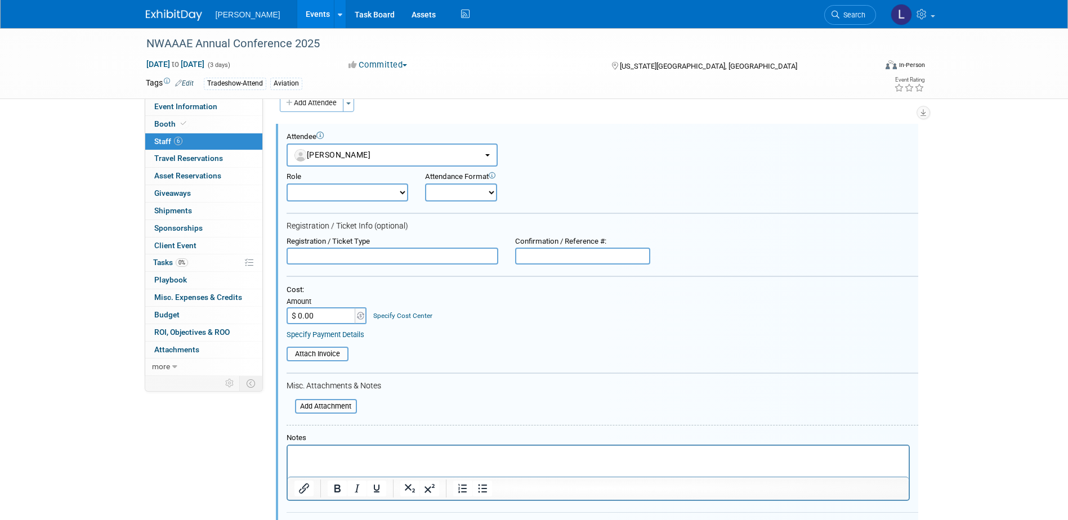
click at [372, 453] on p "Rich Text Area. Press ALT-0 for help." at bounding box center [598, 456] width 608 height 11
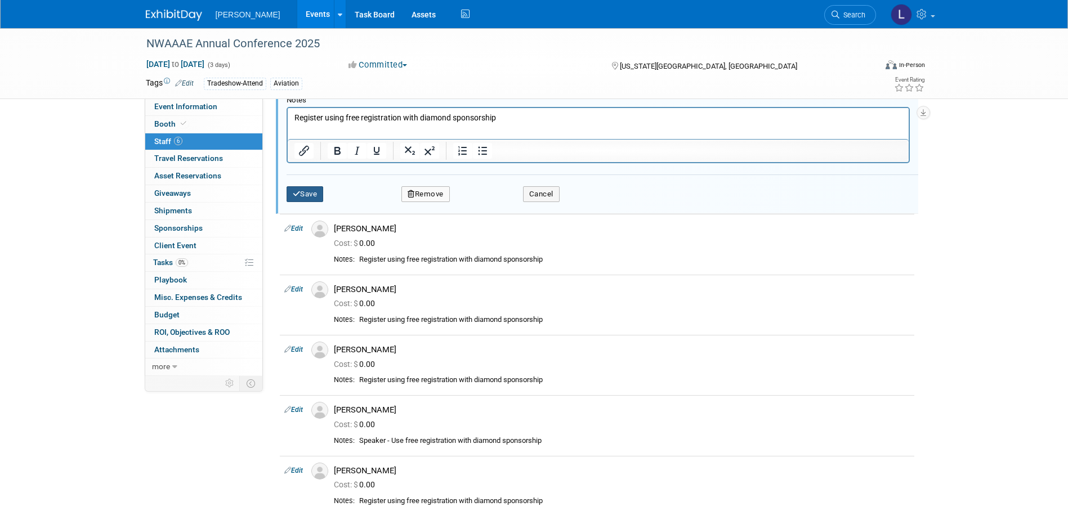
click at [314, 194] on button "Save" at bounding box center [305, 194] width 37 height 16
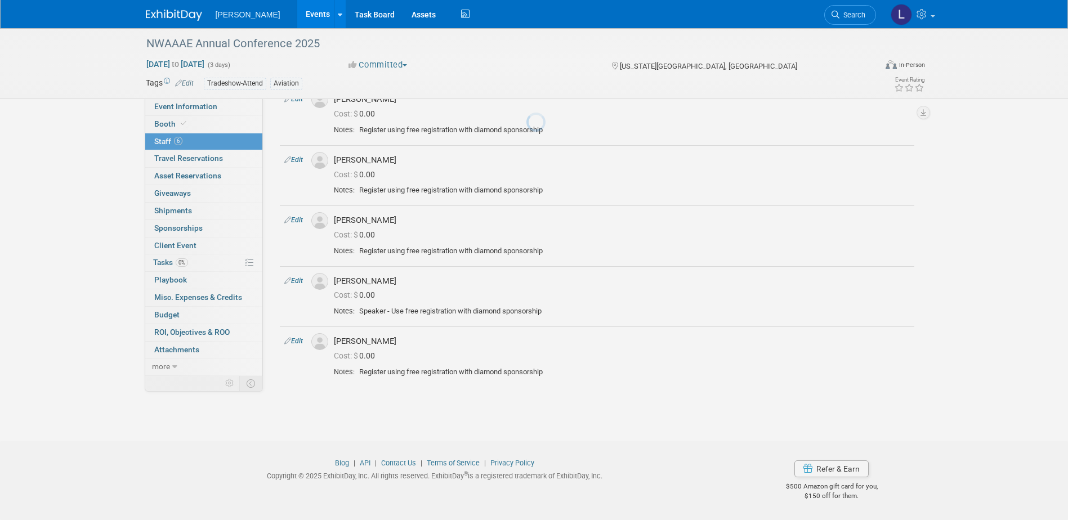
scroll to position [119, 0]
